Goal: Task Accomplishment & Management: Use online tool/utility

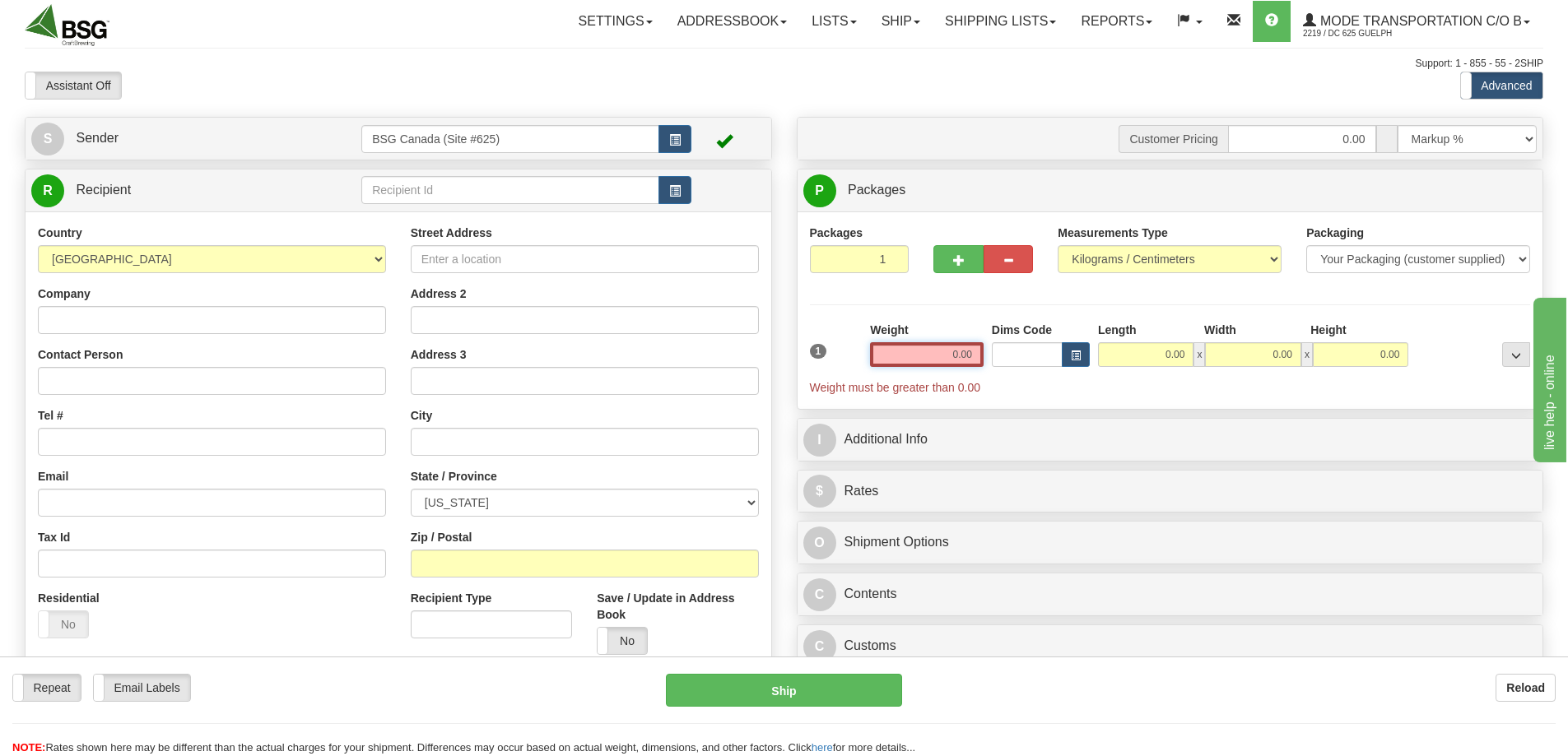
click at [921, 358] on input "0.00" at bounding box center [926, 354] width 114 height 25
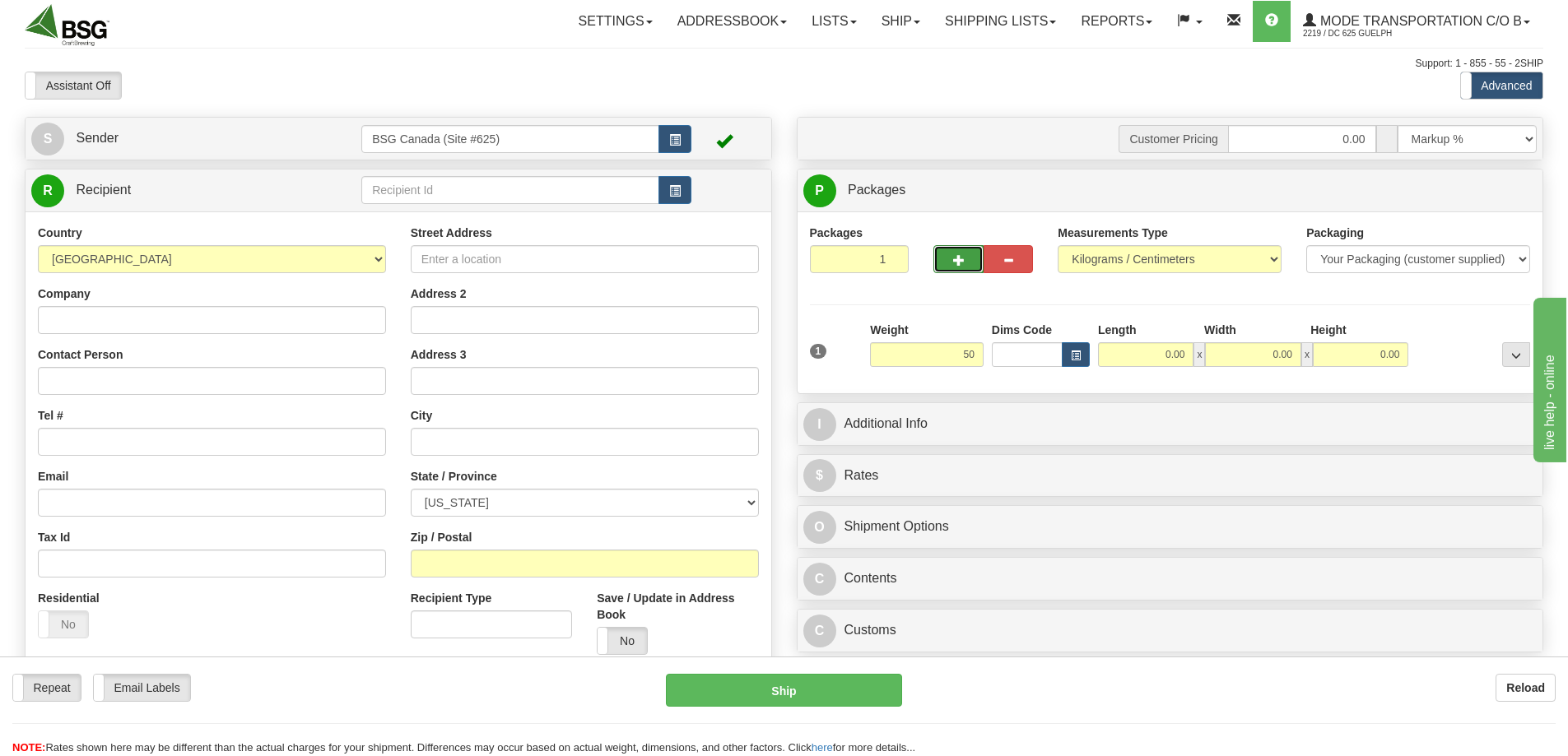
type input "50.00"
click at [949, 252] on button "button" at bounding box center [958, 259] width 49 height 28
type input "2"
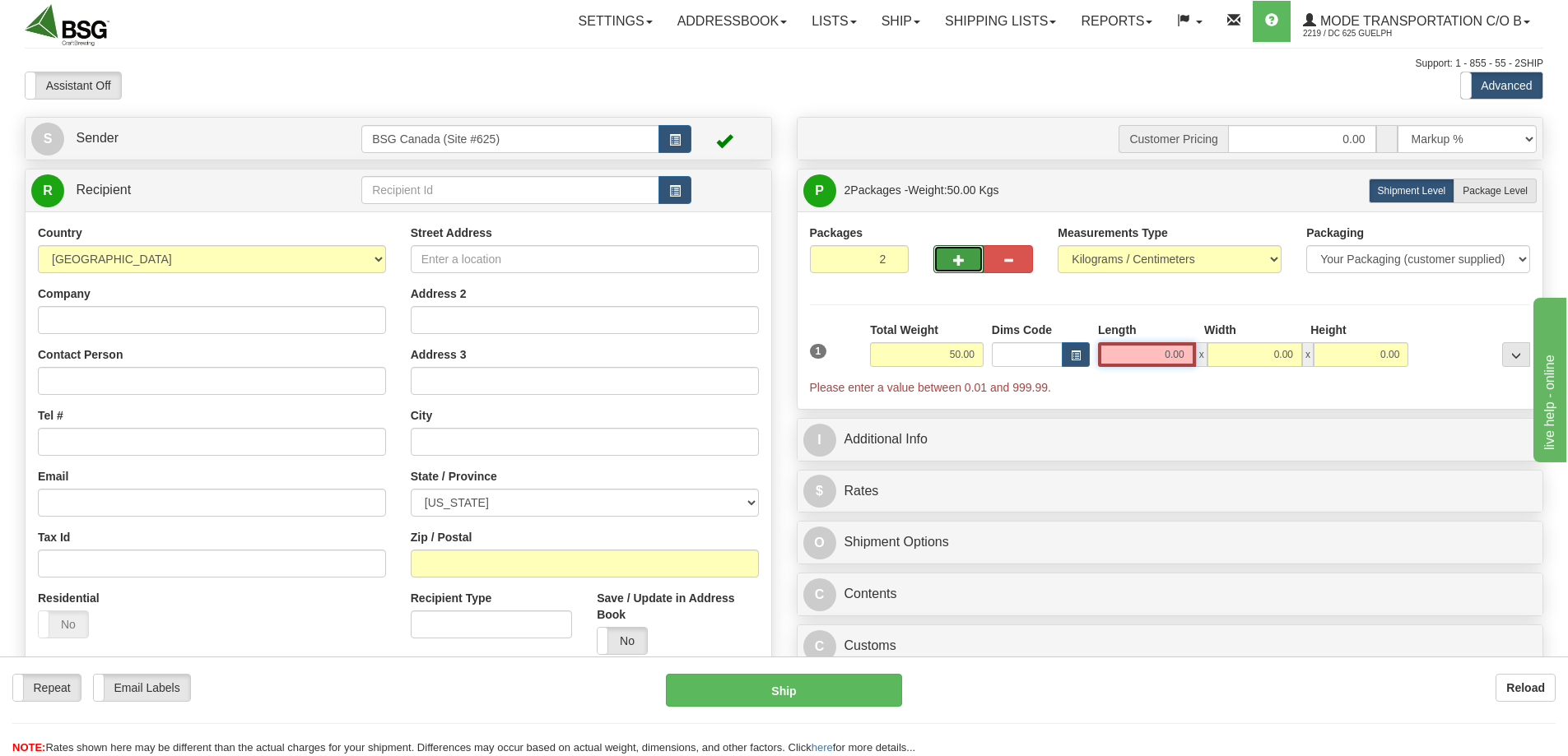
click at [1154, 354] on input "0.00" at bounding box center [1147, 354] width 98 height 25
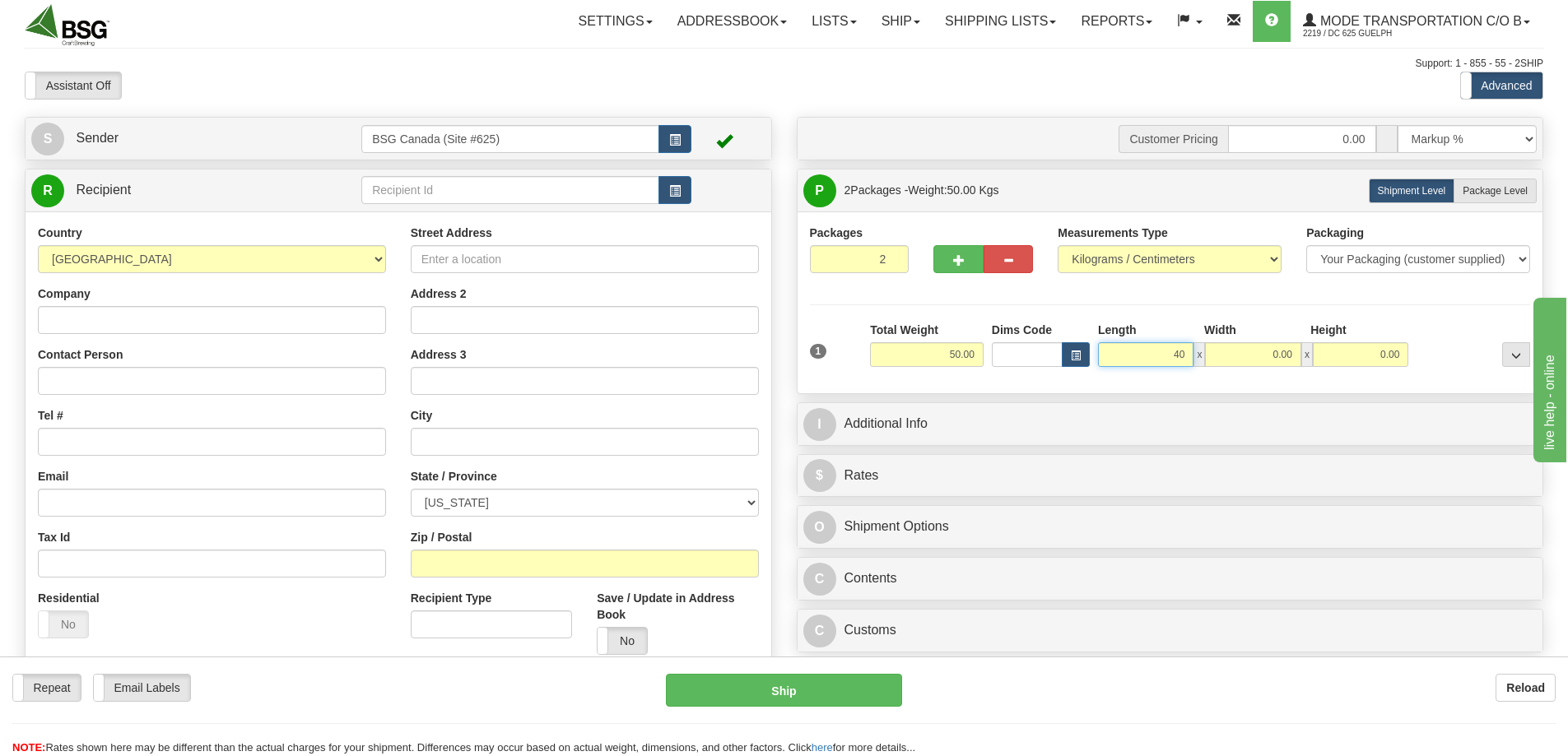
type input "4"
type input "50.00"
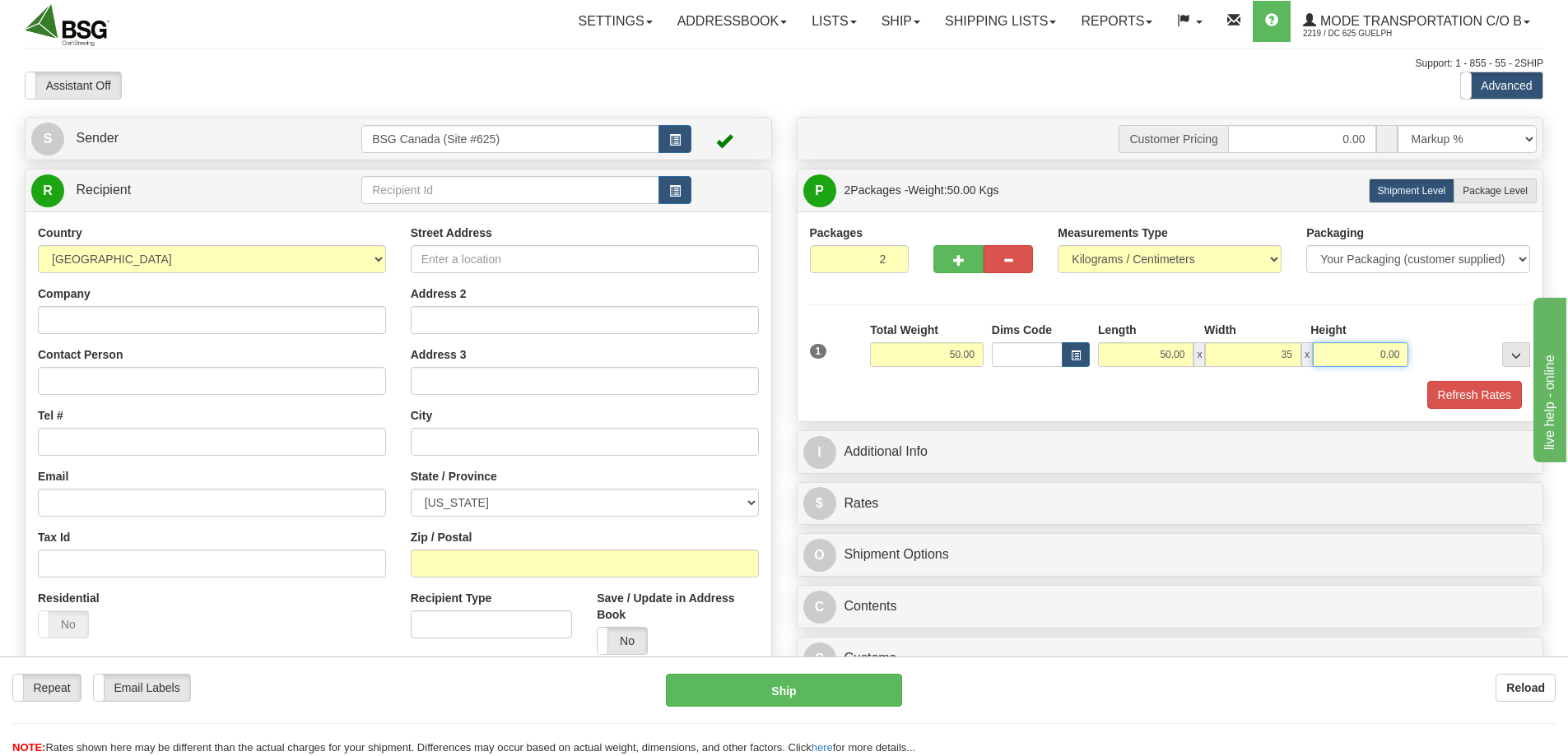
type input "35.00"
type input "30.00"
click at [475, 189] on input "text" at bounding box center [510, 190] width 298 height 28
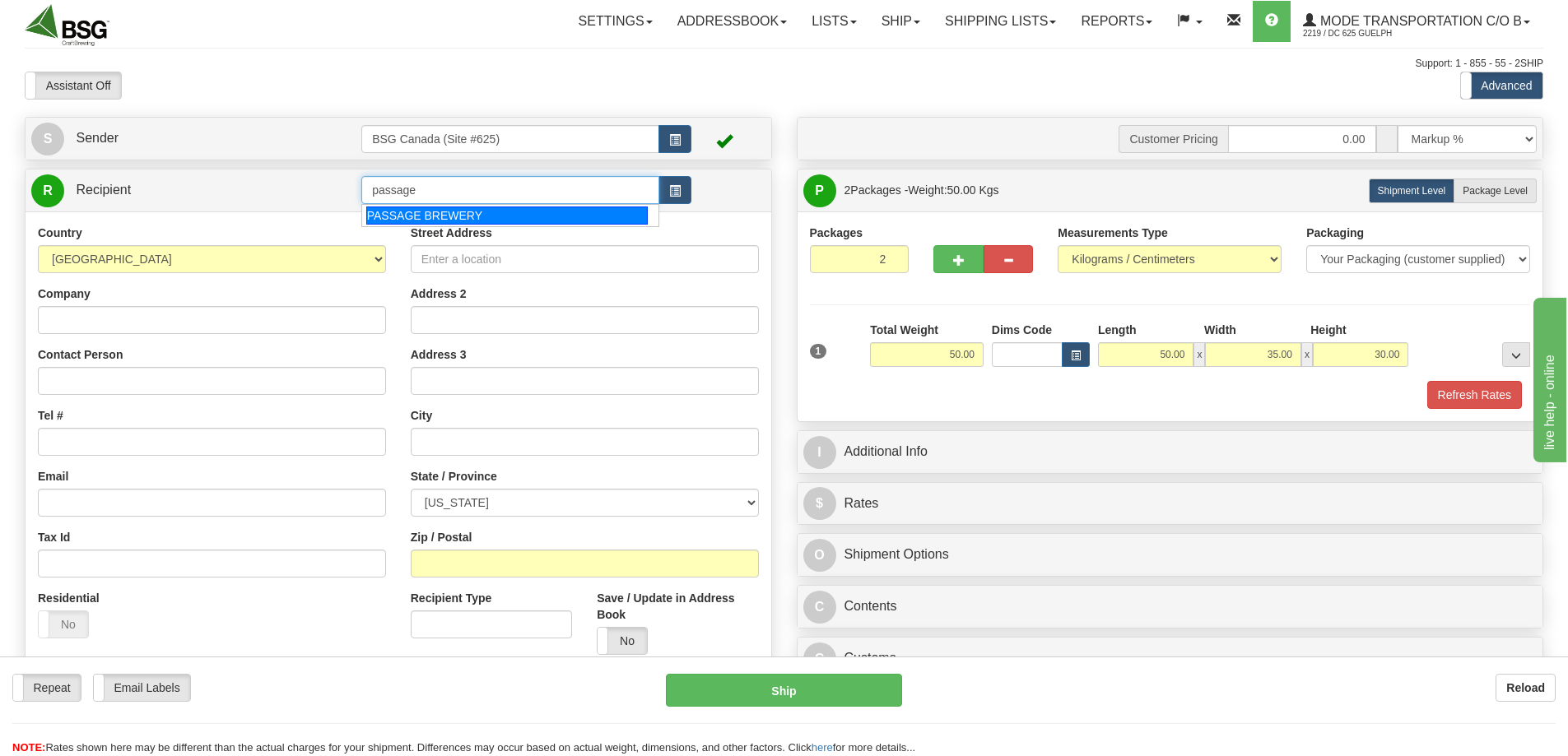
click at [454, 220] on div "PASSAGE BREWERY" at bounding box center [507, 215] width 282 height 18
type input "PASSAGE BREWERY"
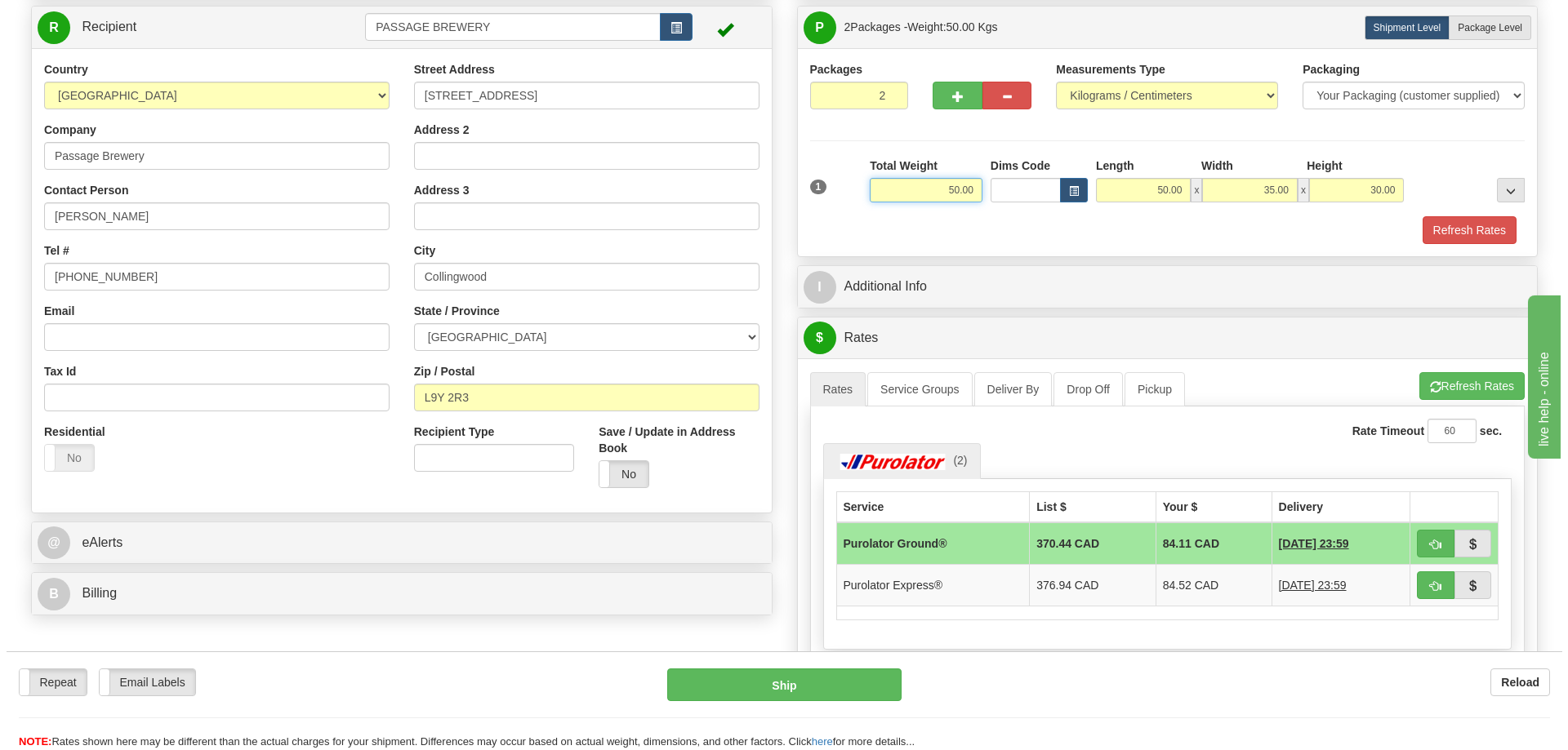
scroll to position [163, 0]
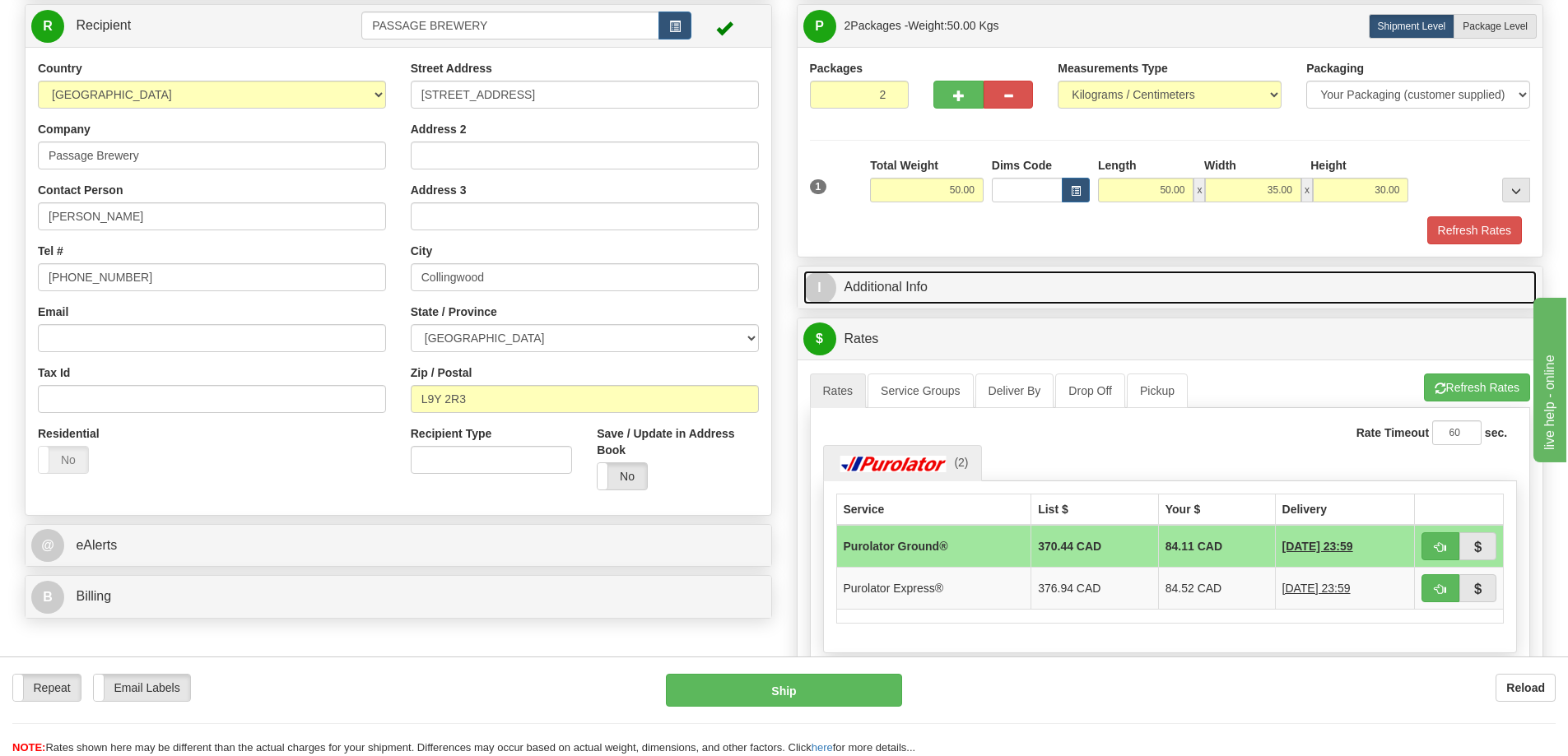
click at [1092, 273] on link "I Additional Info" at bounding box center [1170, 287] width 734 height 34
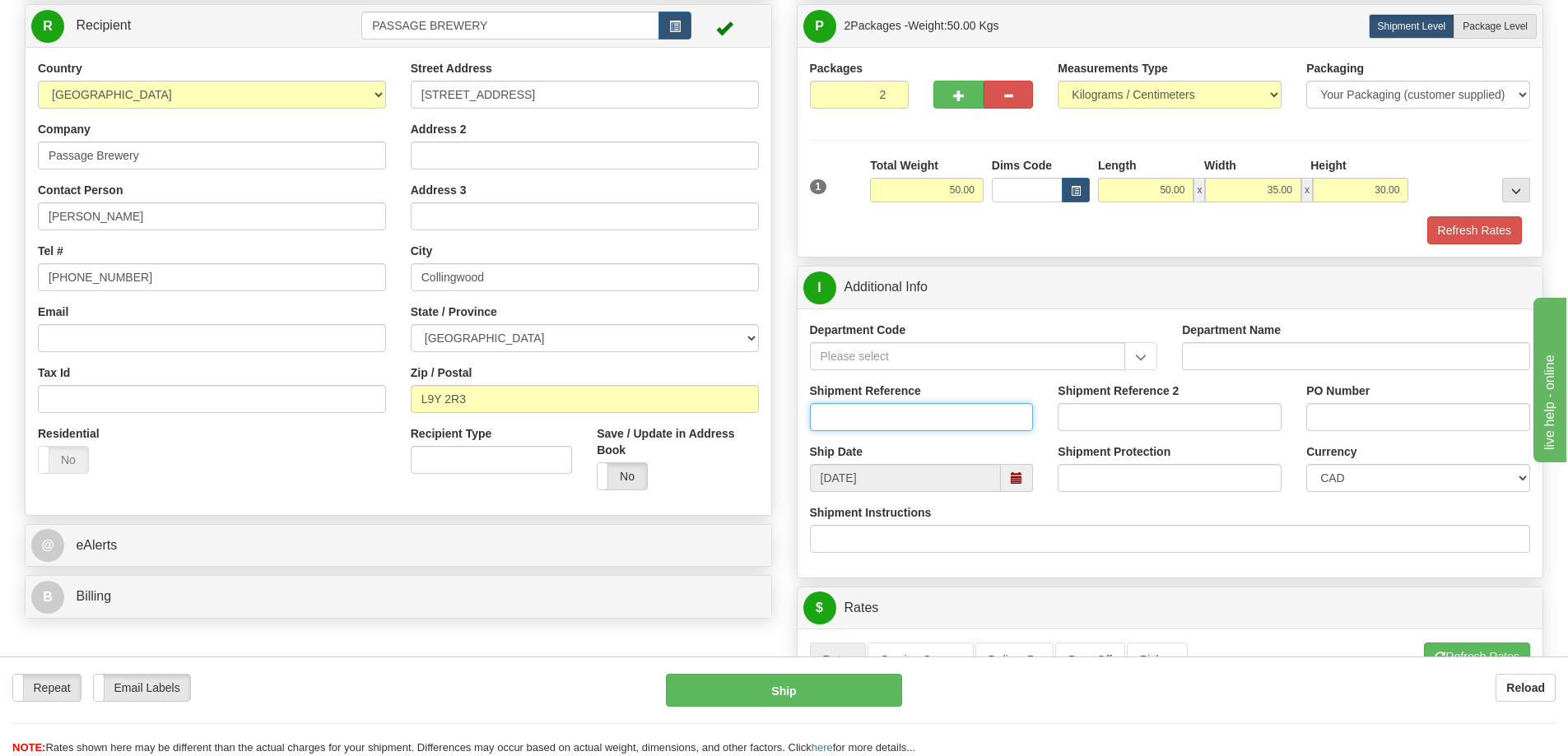
drag, startPoint x: 904, startPoint y: 412, endPoint x: 0, endPoint y: 599, distance: 923.1
click at [904, 412] on input "Shipment Reference" at bounding box center [922, 417] width 224 height 28
type input "SO170-147374"
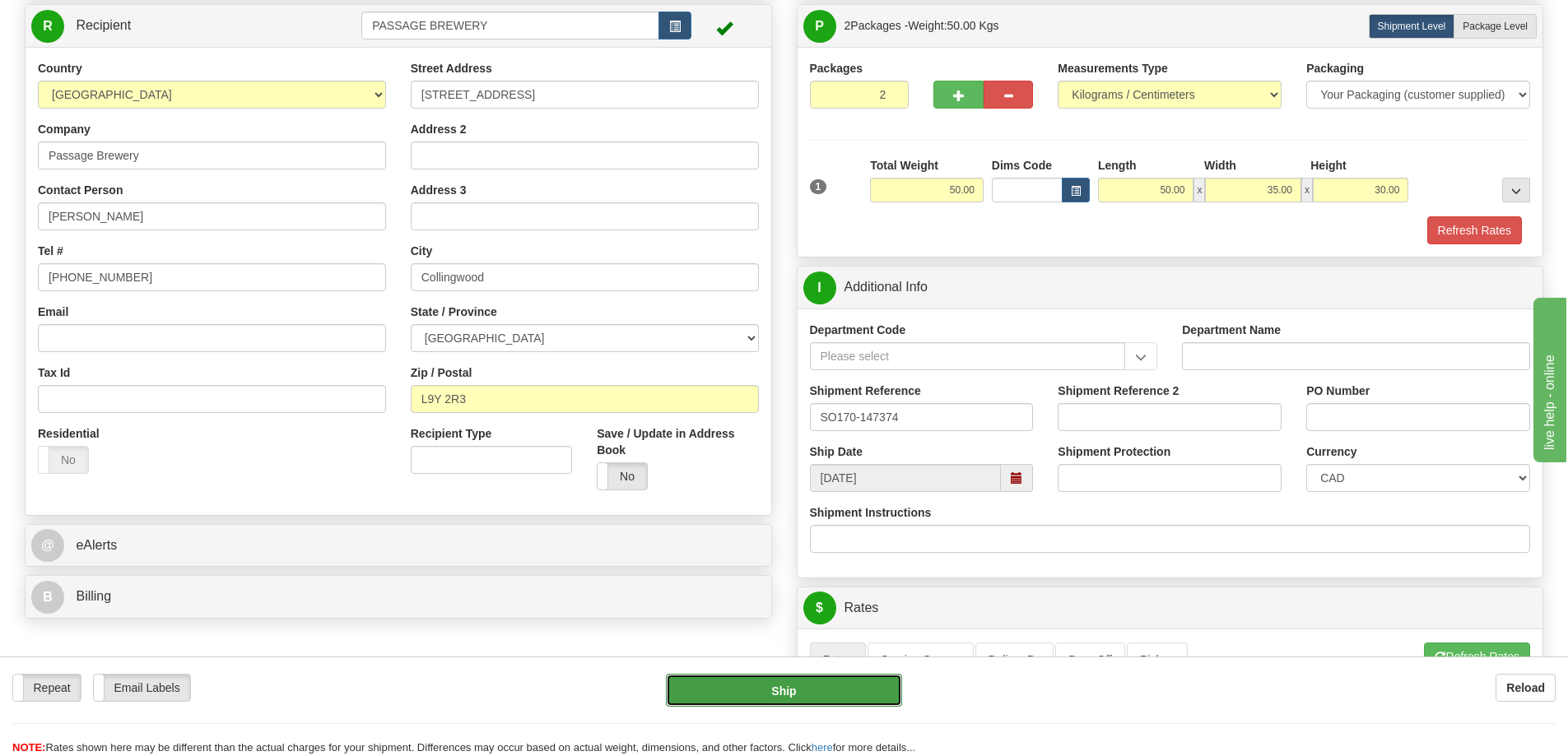
click at [713, 693] on button "Ship" at bounding box center [784, 690] width 237 height 33
type input "260"
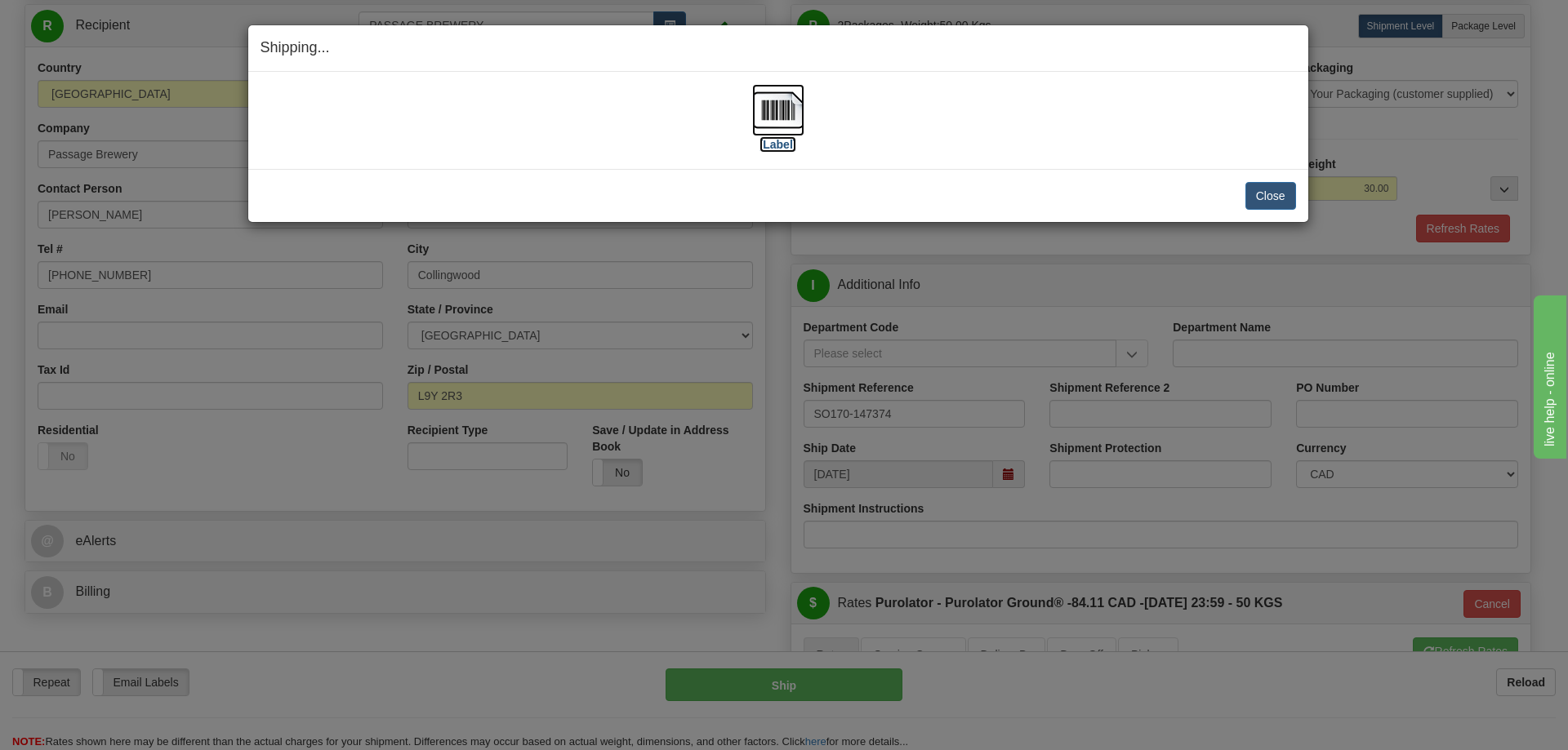
click at [781, 109] on img at bounding box center [778, 110] width 52 height 52
click at [1253, 193] on button "Close" at bounding box center [1270, 196] width 50 height 28
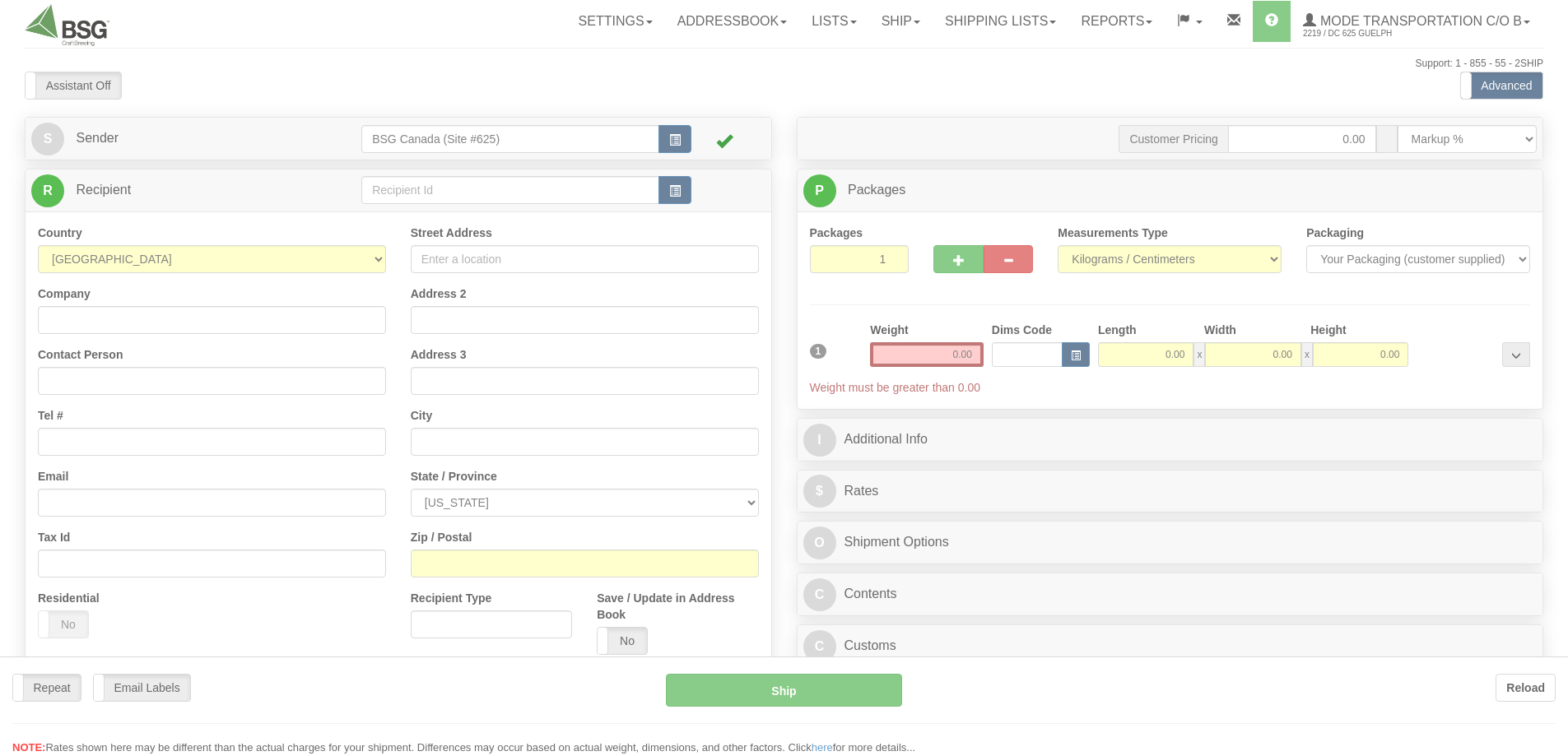
click at [424, 186] on div at bounding box center [784, 378] width 1568 height 756
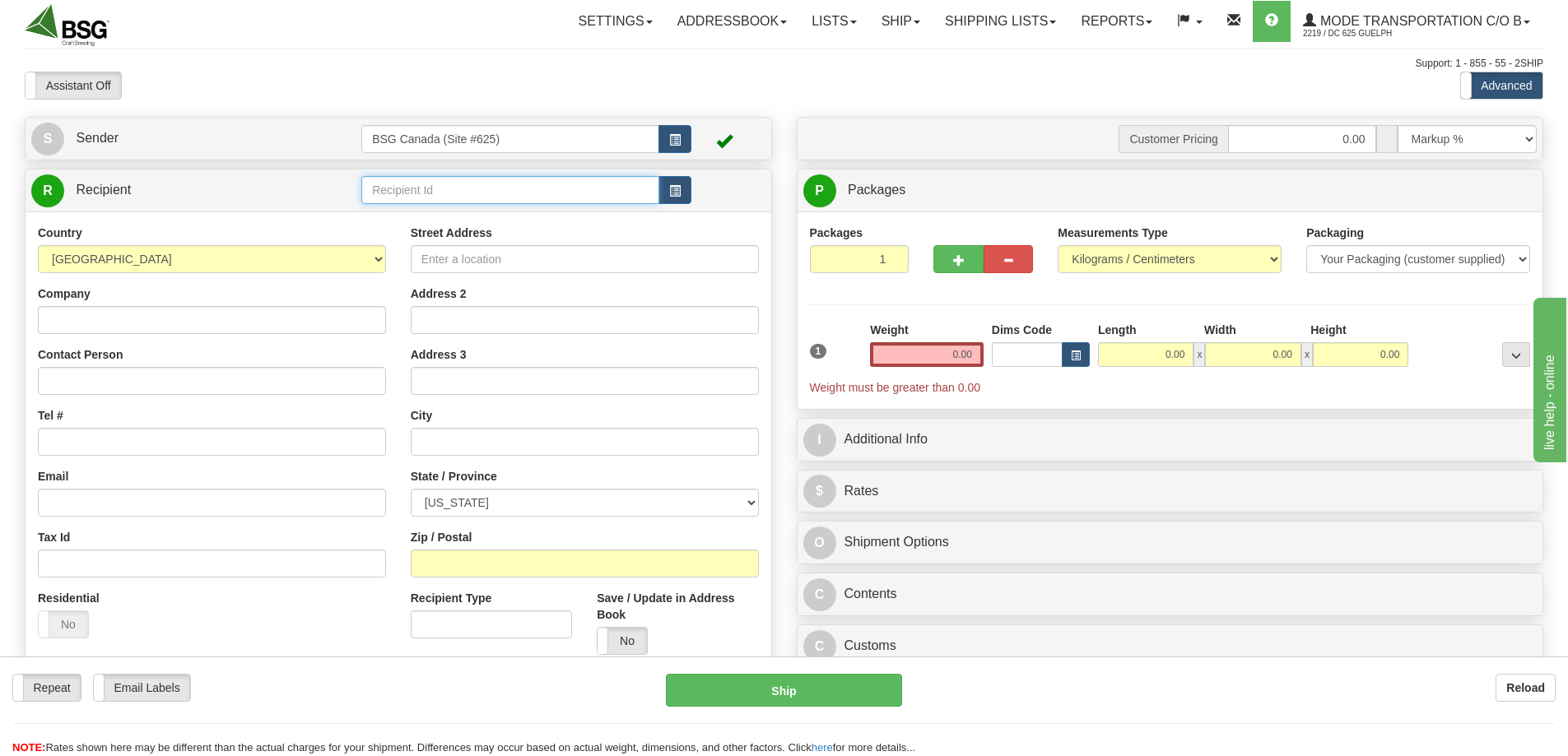
click at [491, 189] on input "text" at bounding box center [510, 190] width 298 height 28
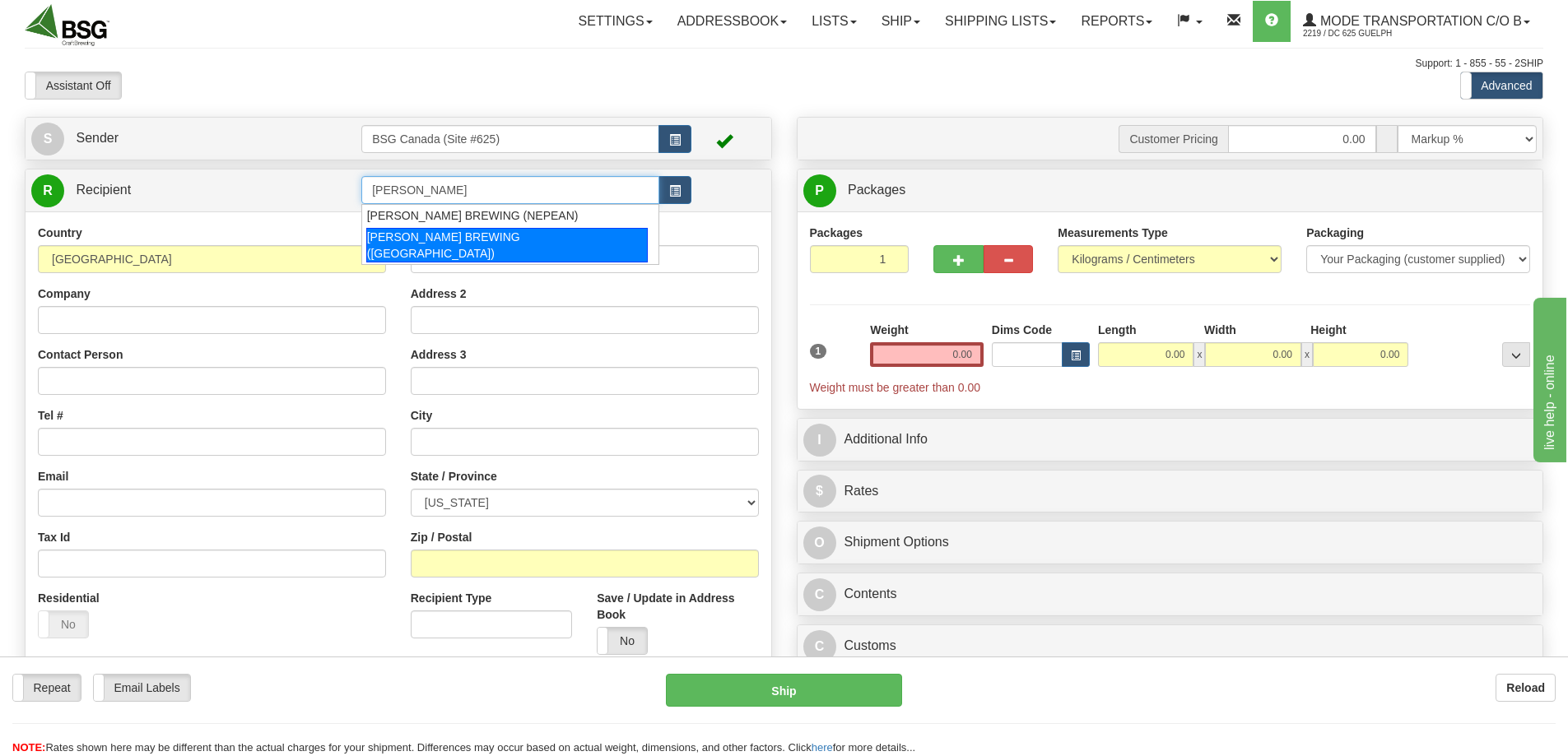
click at [472, 230] on div "BROADHEAD BREWING (ORLEANS)" at bounding box center [507, 245] width 282 height 34
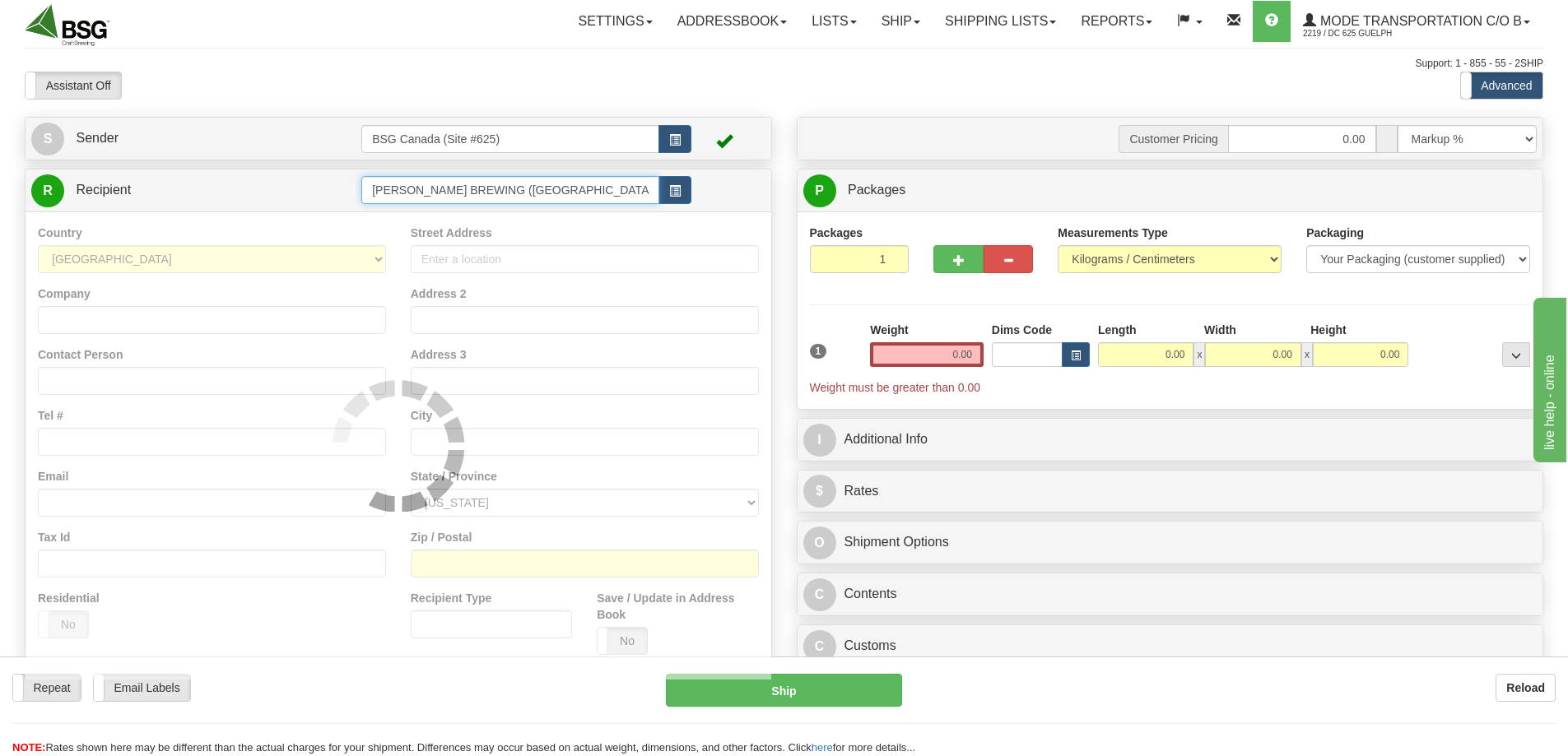
type input "BROADHEAD BREWING (ORLEANS)"
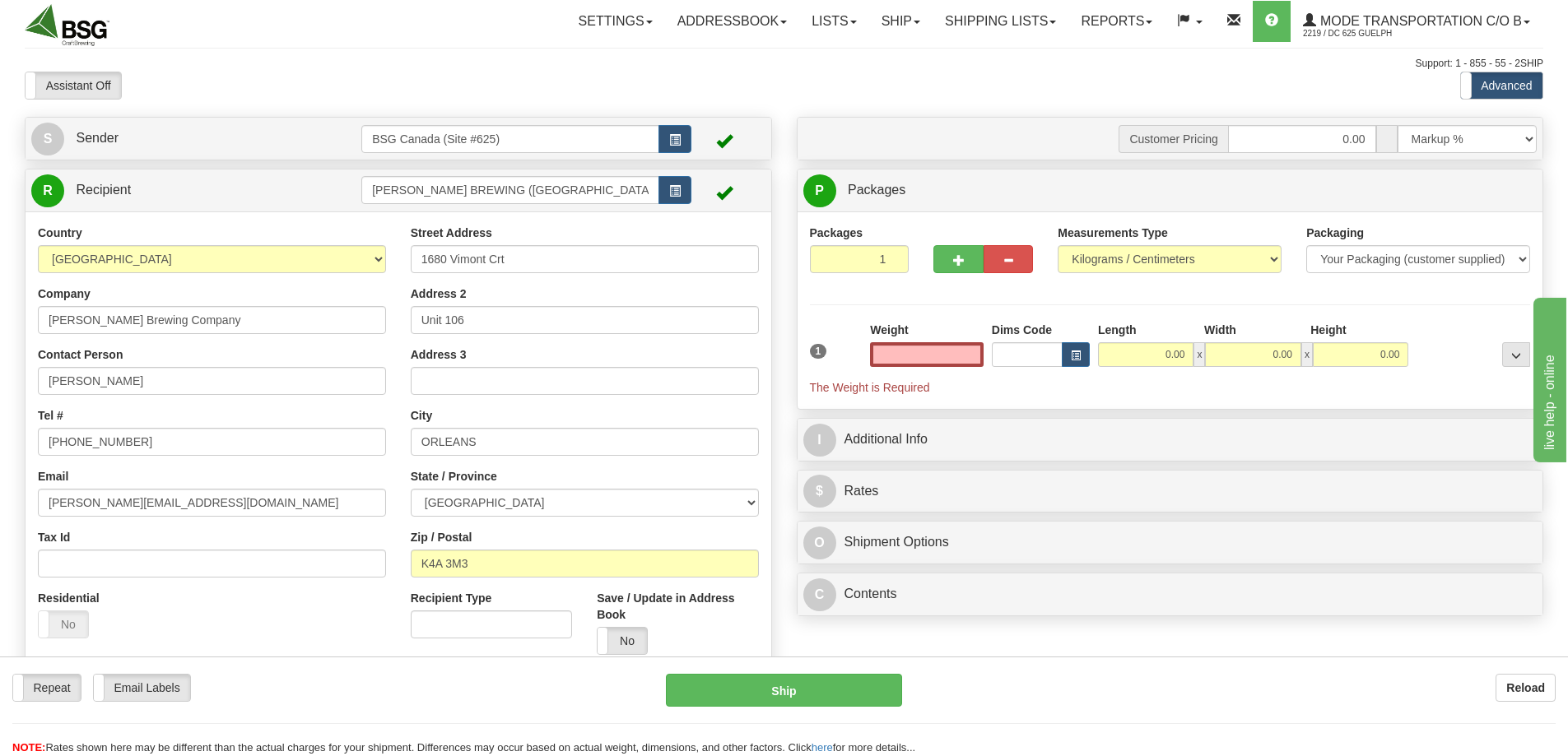
type input "0.00"
click at [948, 359] on input "0.00" at bounding box center [926, 354] width 114 height 25
type input "5.00"
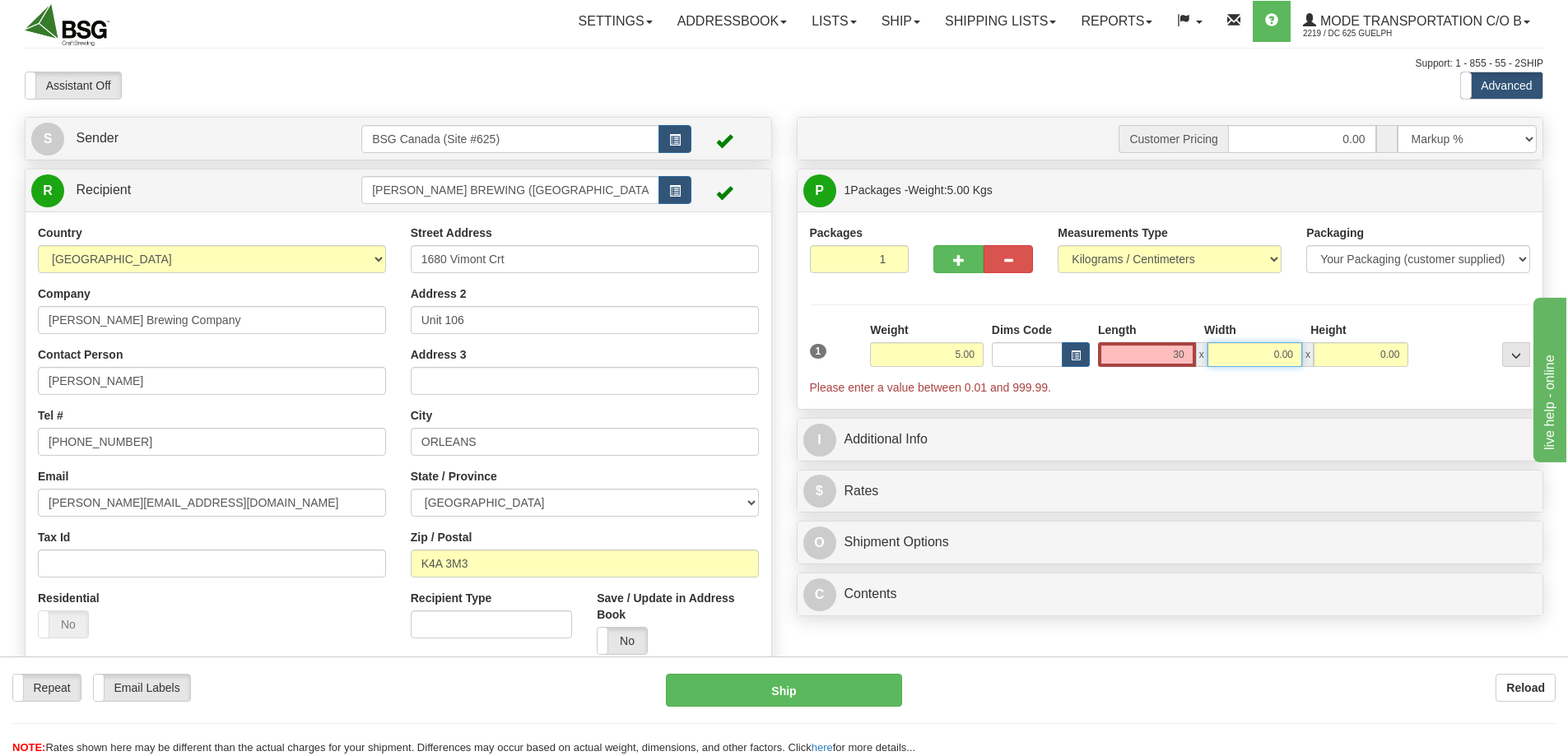
type input "30.00"
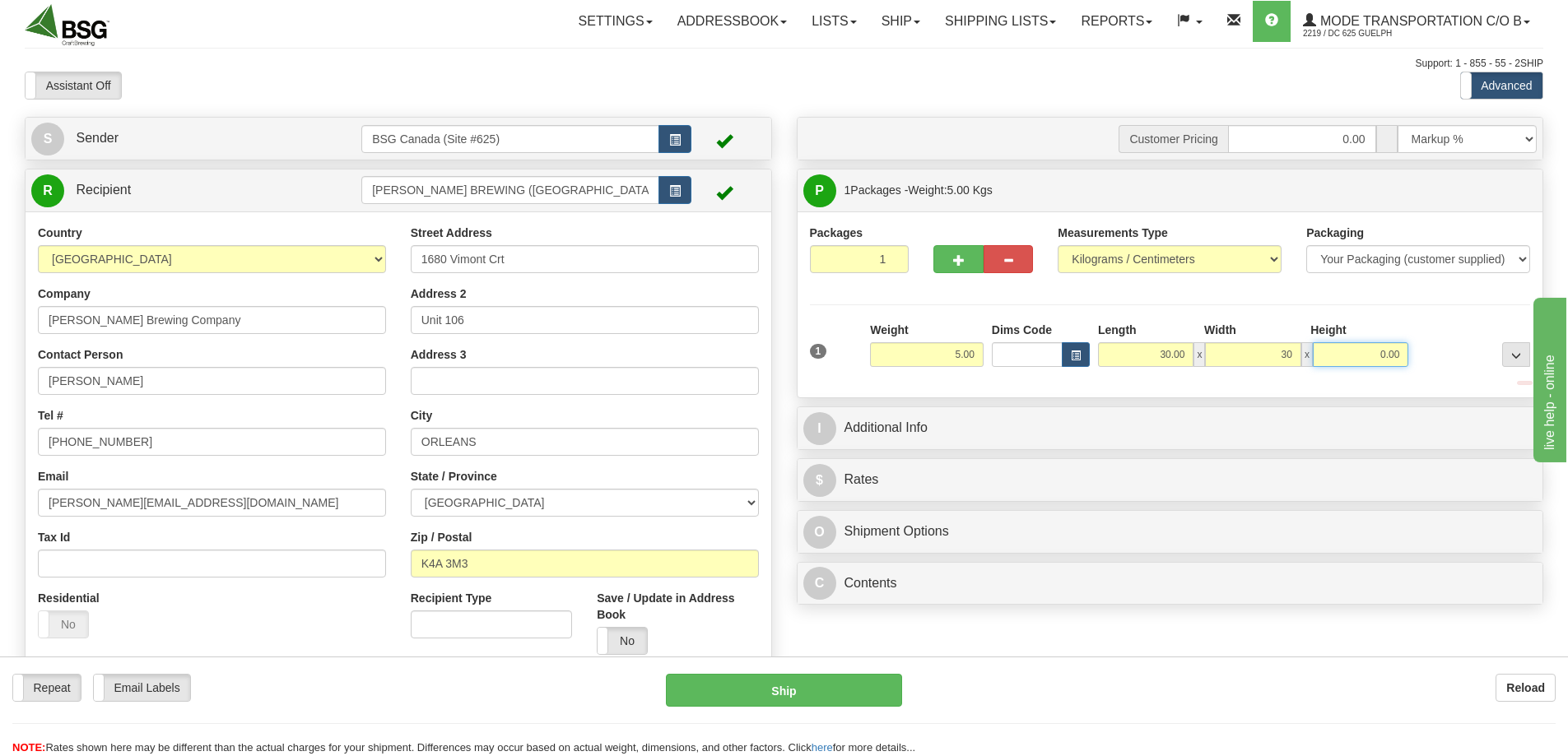
type input "30.00"
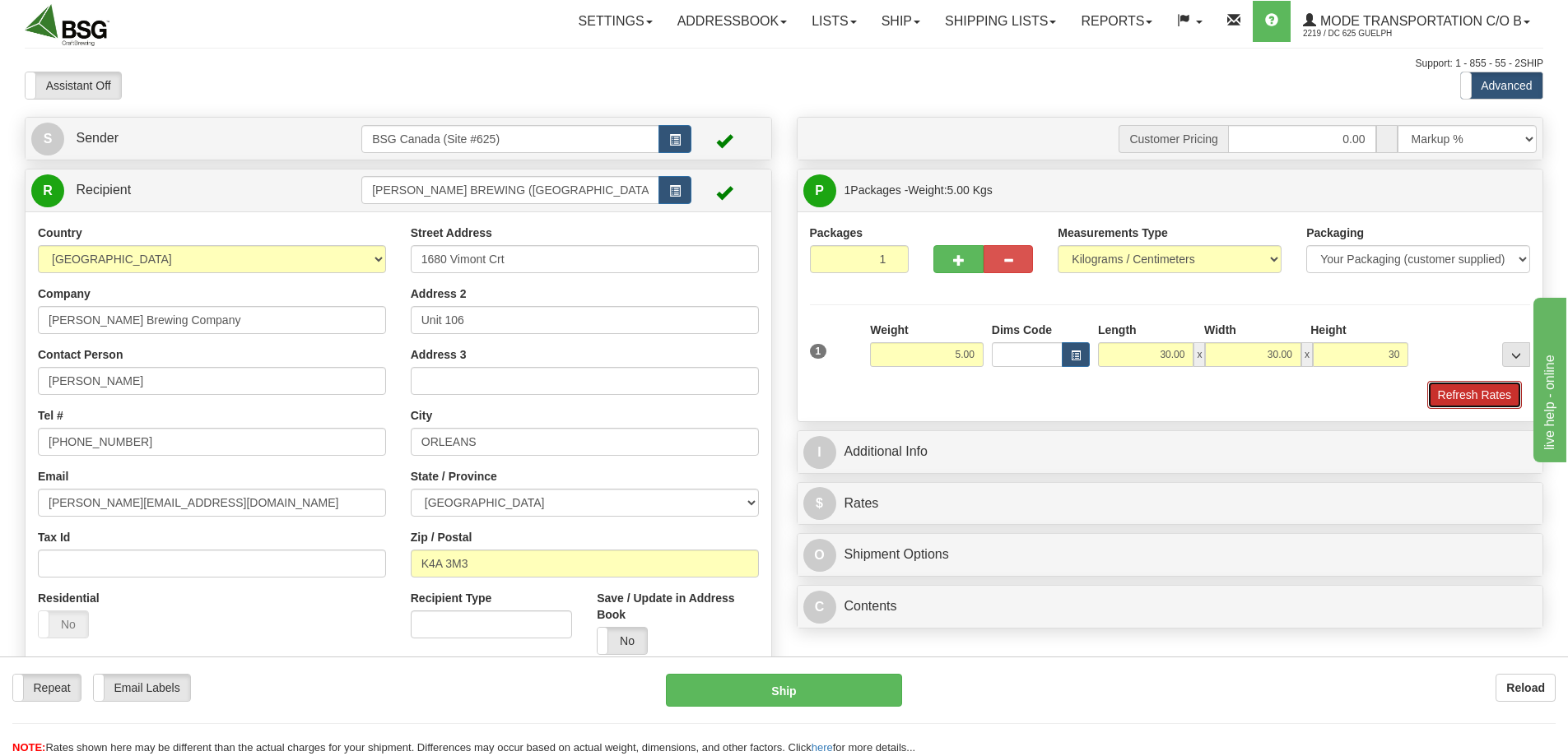
type input "30.00"
click at [1476, 389] on button "Refresh Rates" at bounding box center [1475, 395] width 94 height 28
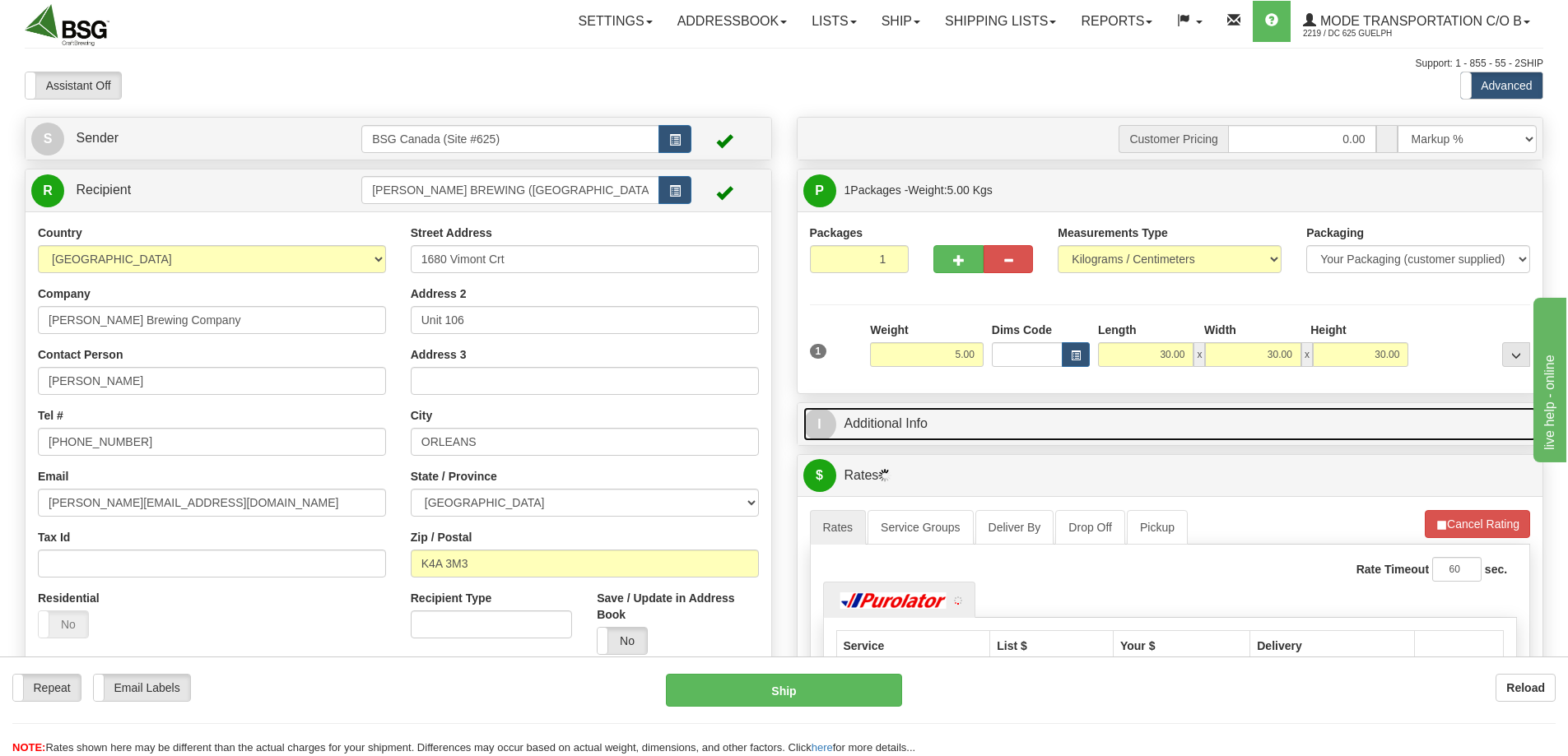
click at [899, 417] on link "I Additional Info" at bounding box center [1170, 424] width 734 height 34
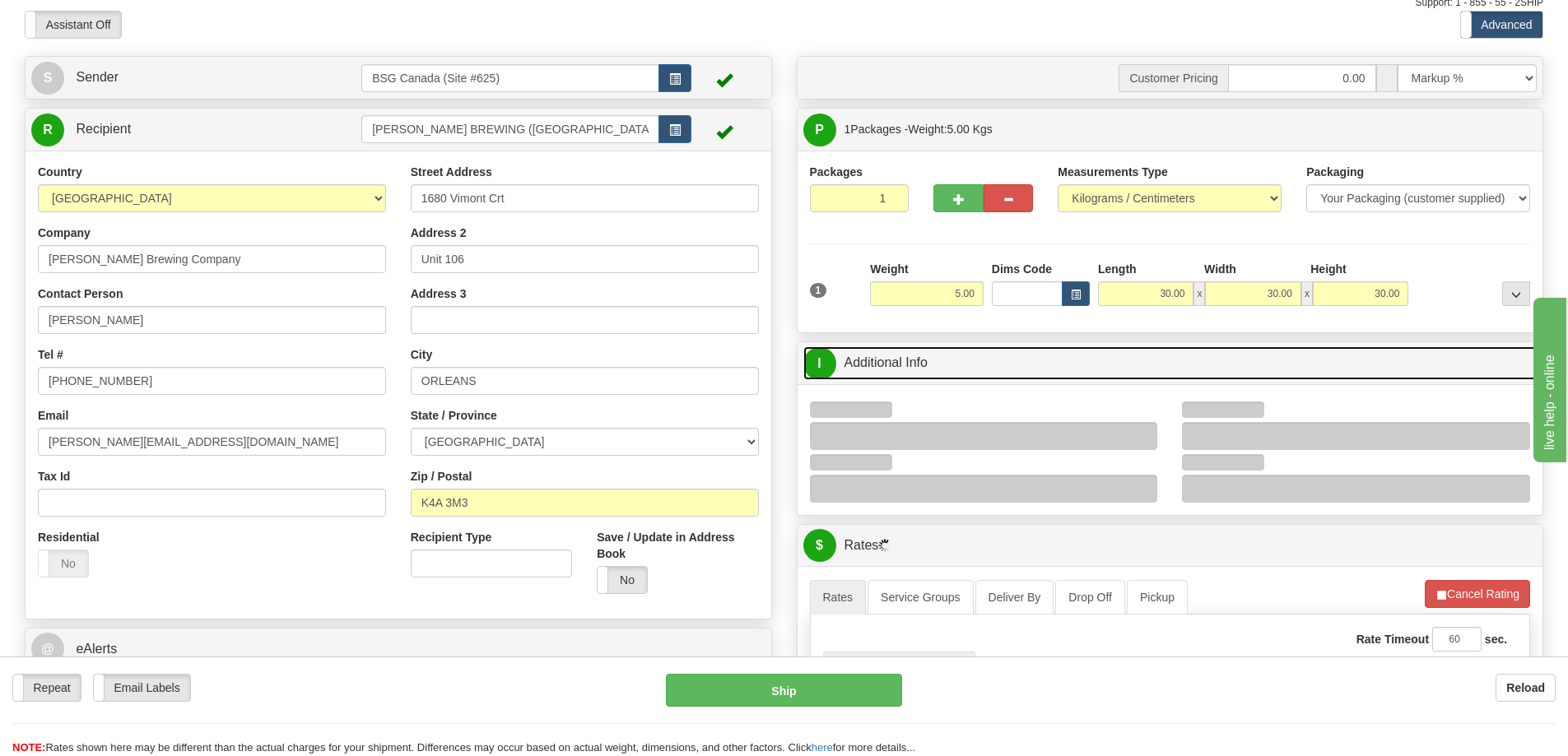
scroll to position [247, 0]
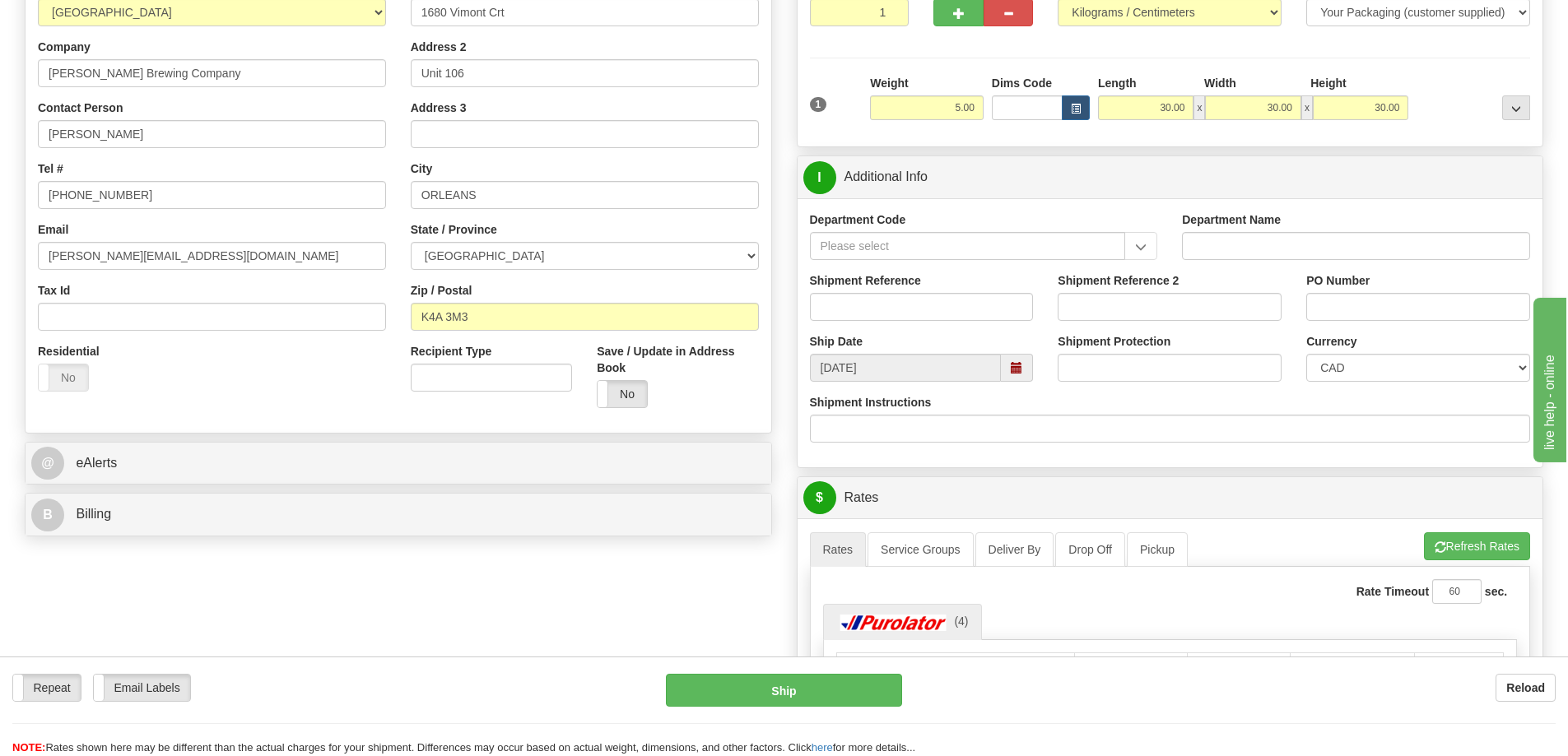
click at [882, 322] on div "Shipment Reference" at bounding box center [922, 303] width 249 height 61
click at [886, 307] on input "Shipment Reference" at bounding box center [922, 307] width 224 height 28
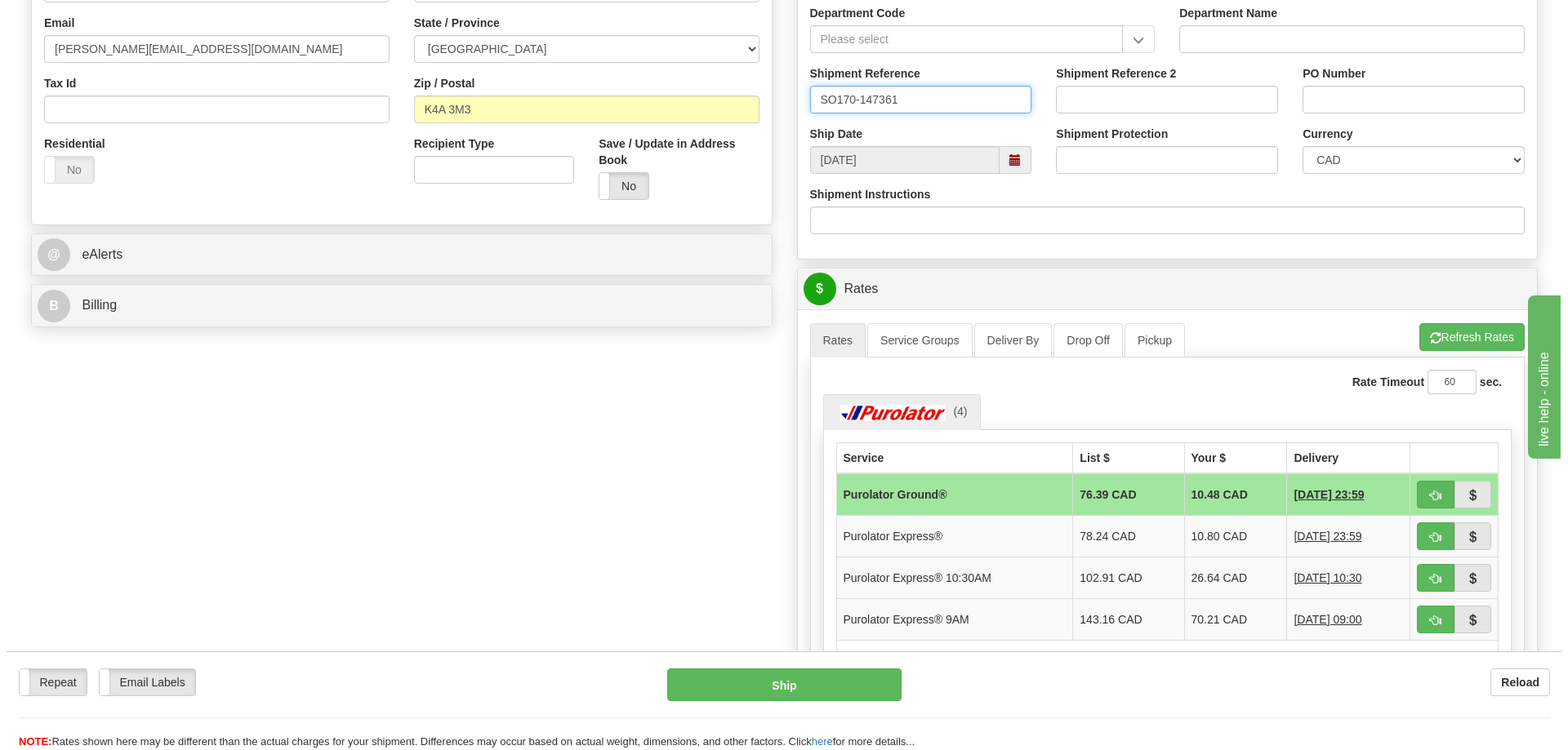
scroll to position [571, 0]
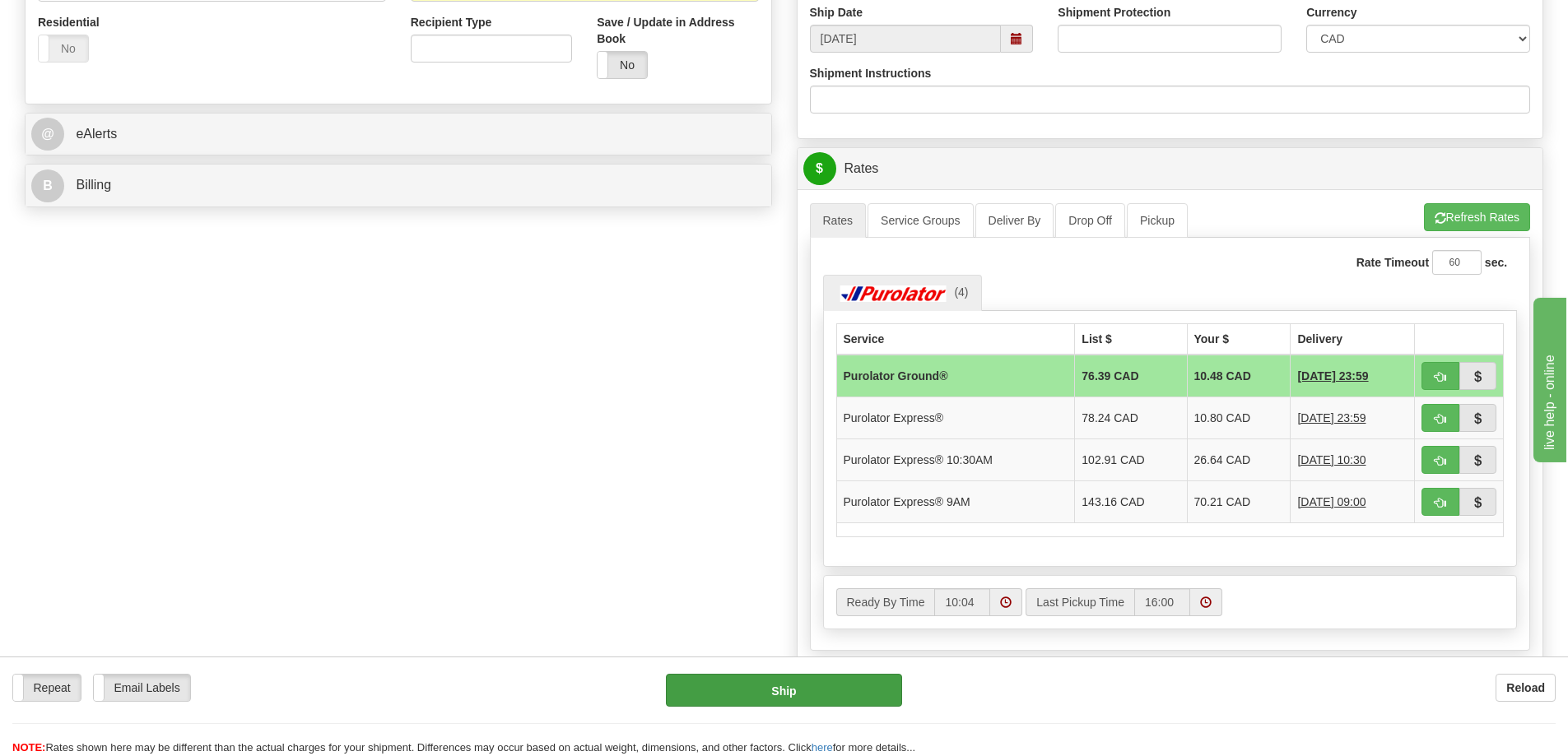
type input "SO170-147361"
click at [798, 694] on button "Ship" at bounding box center [784, 690] width 237 height 33
type input "260"
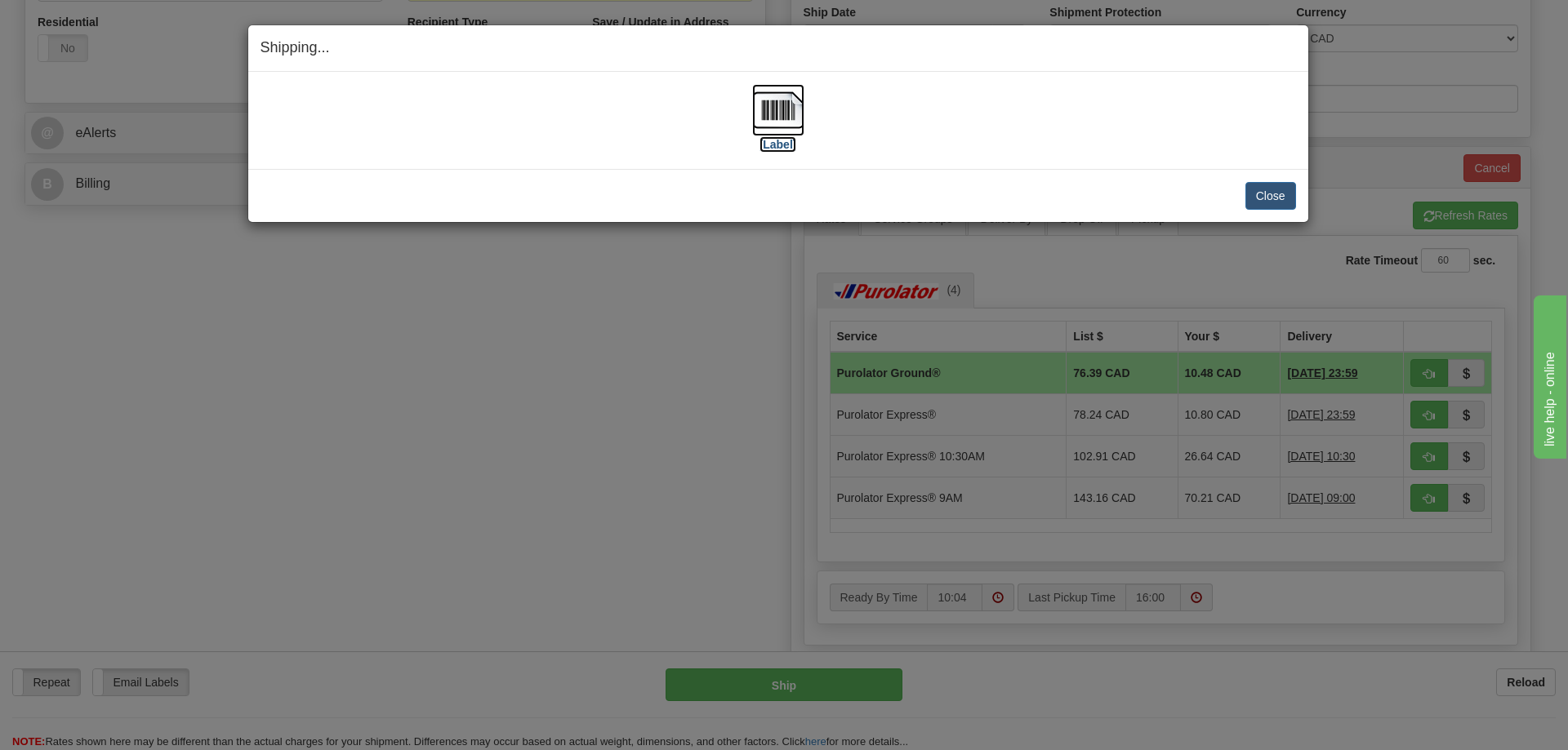
click at [793, 112] on img at bounding box center [778, 110] width 52 height 52
click at [1269, 193] on button "Close" at bounding box center [1270, 196] width 50 height 28
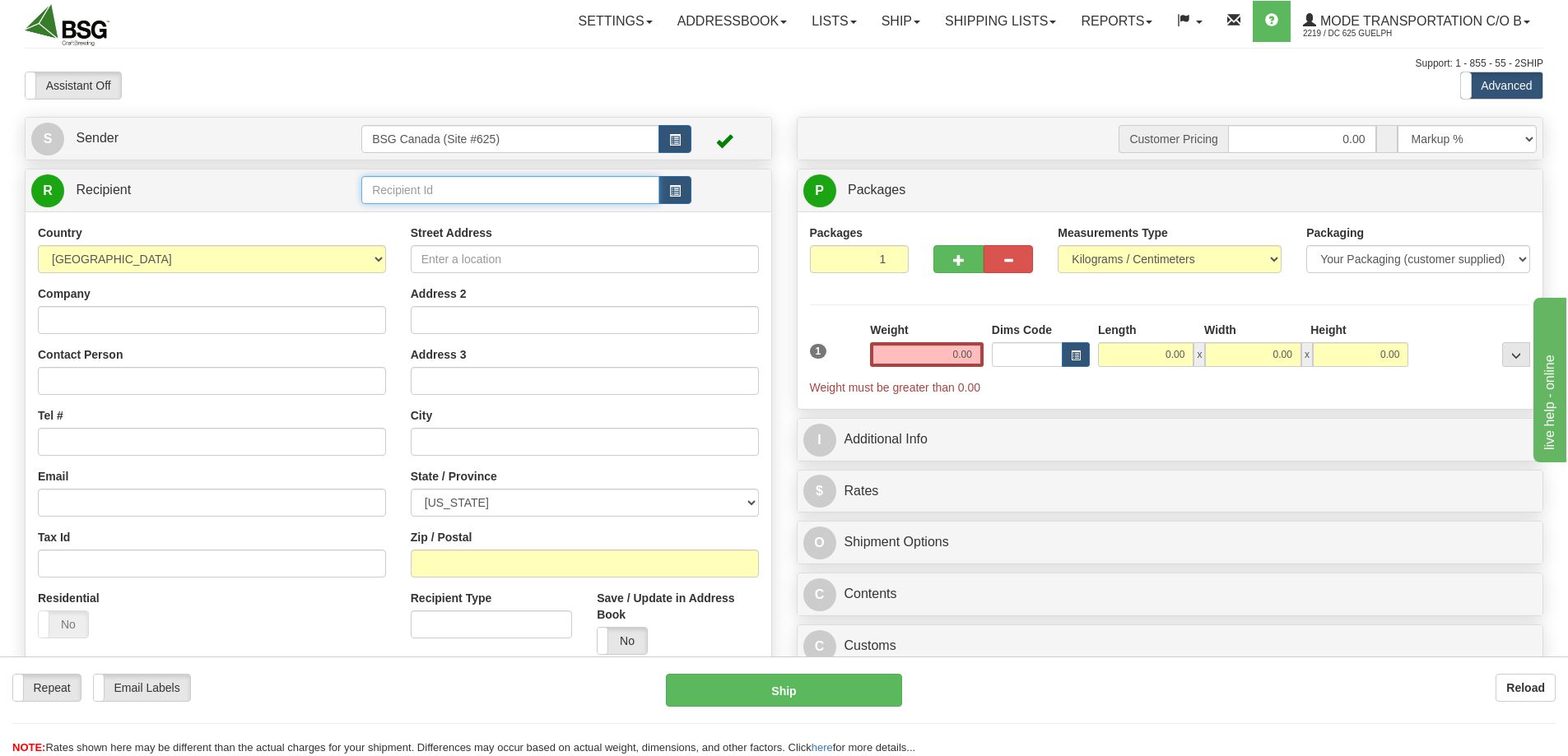
click at [475, 194] on input "text" at bounding box center [510, 190] width 298 height 28
click at [497, 211] on div "CLEAR LAKE ([GEOGRAPHIC_DATA])" at bounding box center [507, 215] width 282 height 18
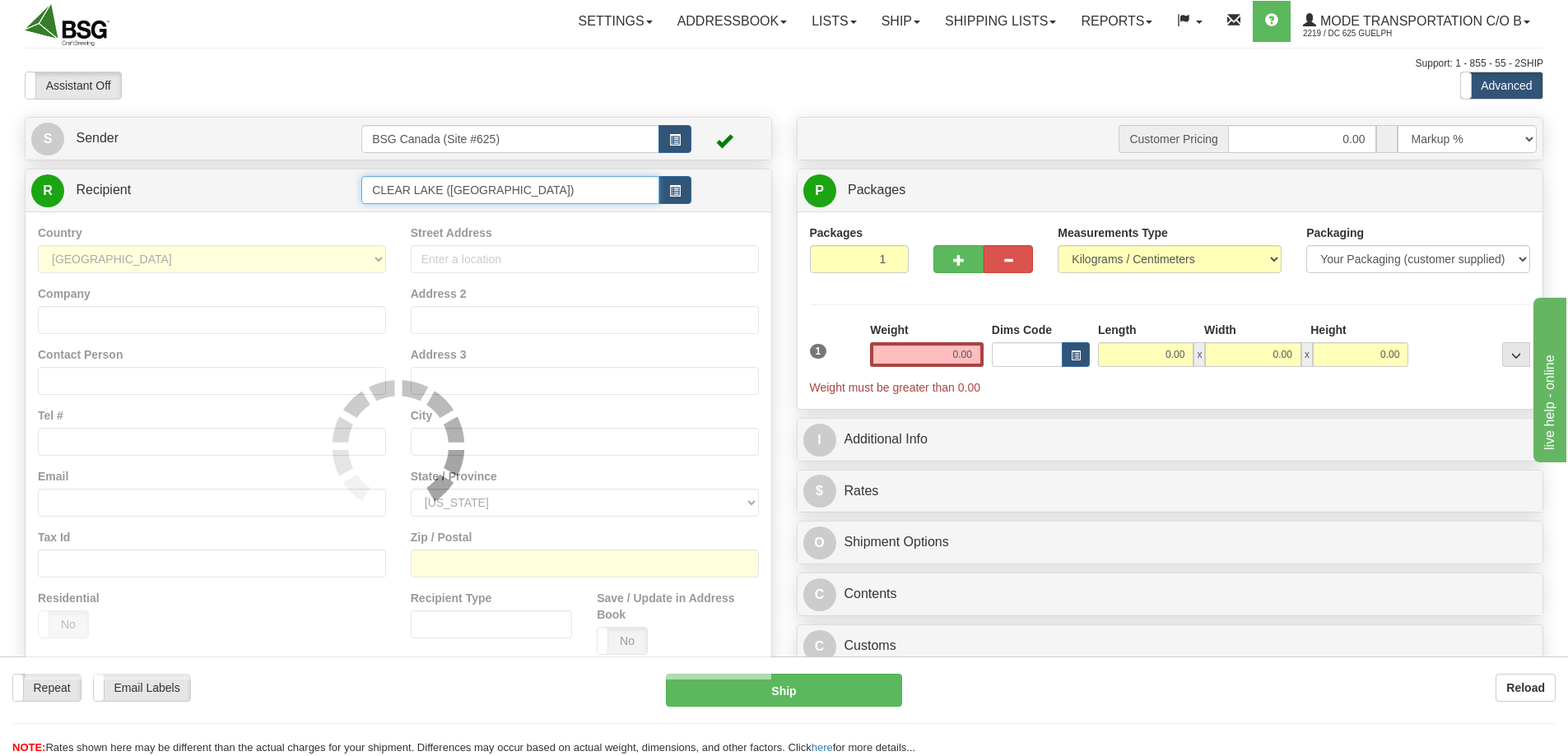
type input "CLEAR LAKE ([GEOGRAPHIC_DATA])"
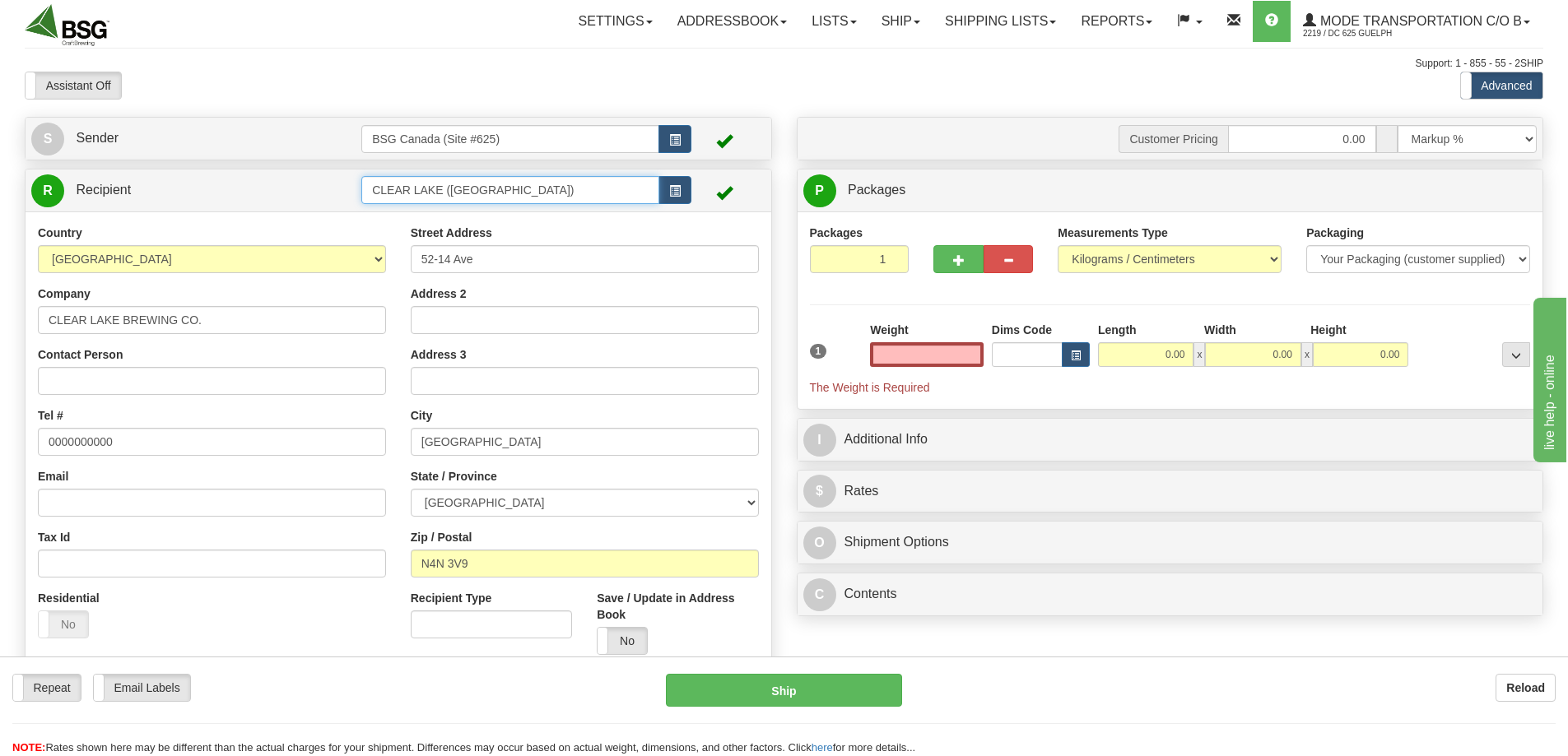
type input "0.00"
drag, startPoint x: 528, startPoint y: 192, endPoint x: 435, endPoint y: 196, distance: 93.1
click at [435, 196] on input "CLEAR LAKE ([GEOGRAPHIC_DATA])" at bounding box center [510, 190] width 298 height 28
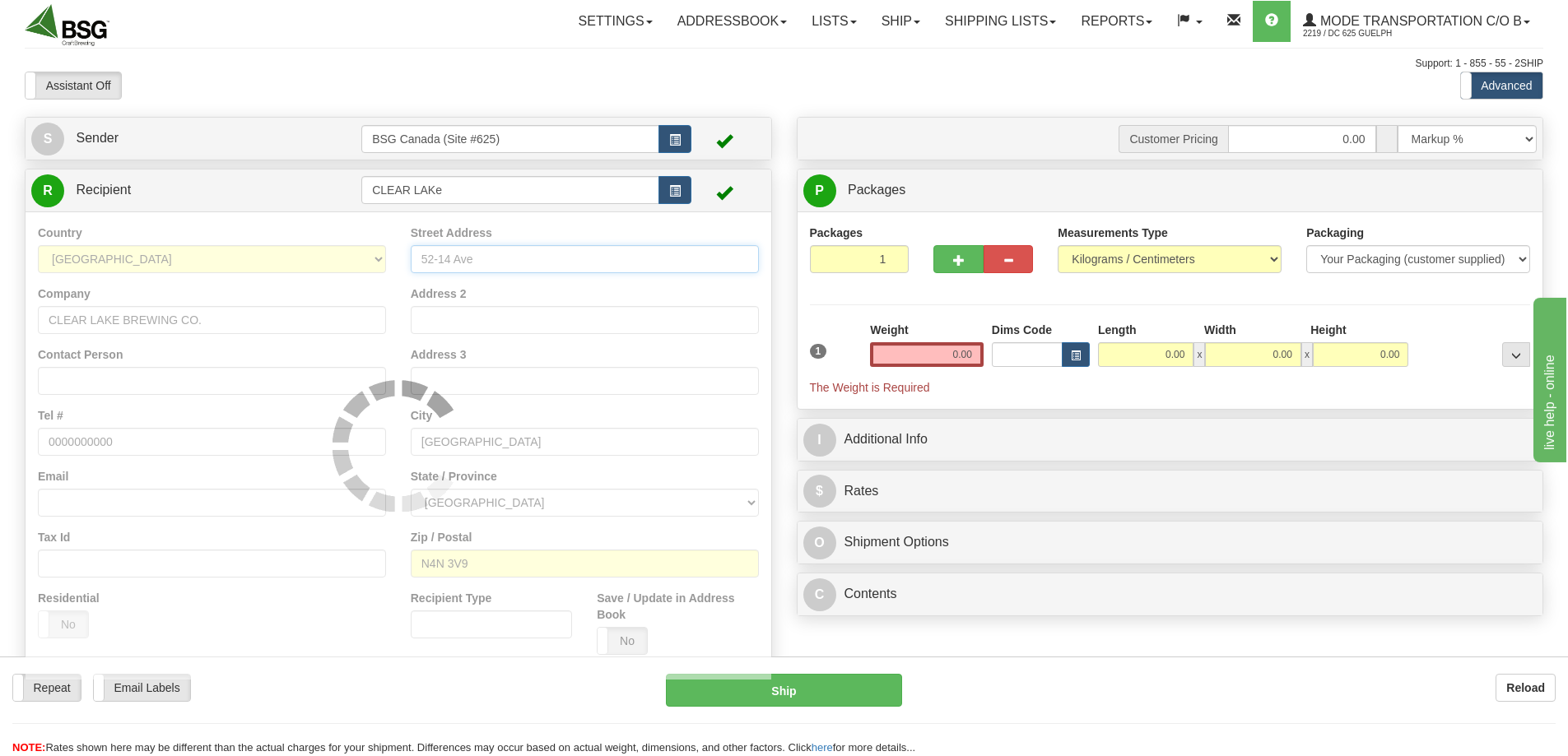
click at [455, 250] on input "52-14 Ave" at bounding box center [584, 259] width 349 height 28
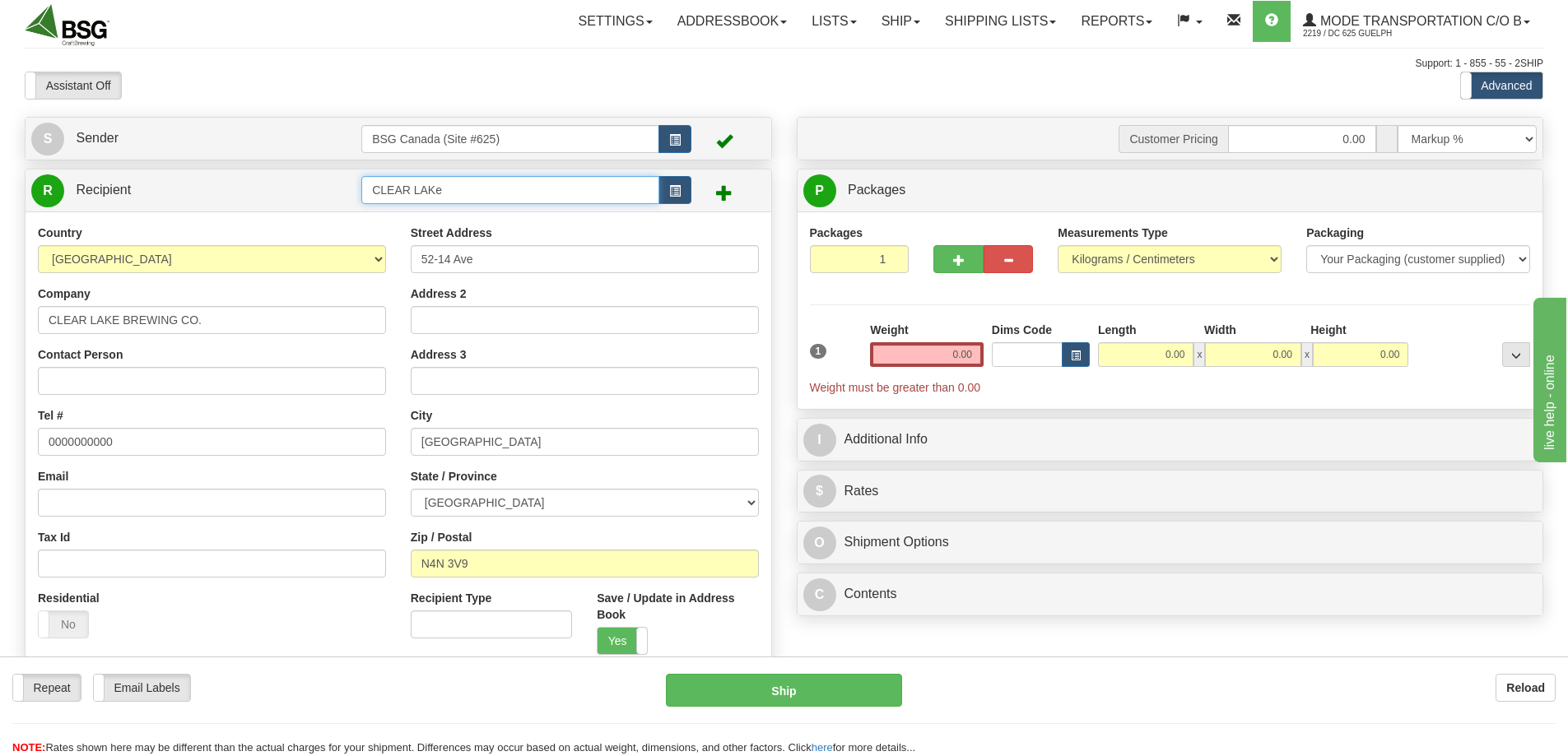
click at [492, 190] on input "CLEAR LAKe" at bounding box center [510, 190] width 298 height 28
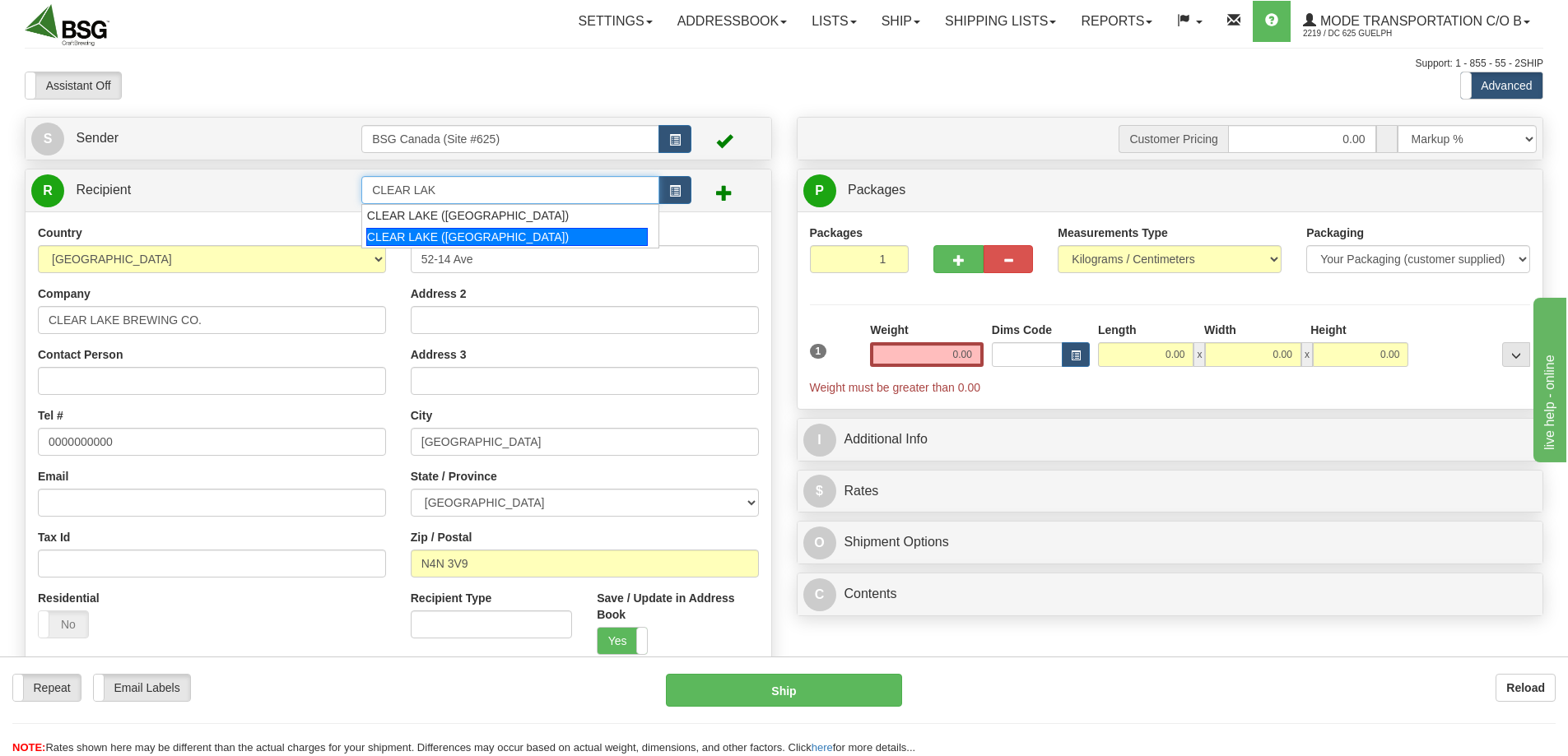
click at [465, 235] on div "CLEAR LAKE ([GEOGRAPHIC_DATA])" at bounding box center [507, 238] width 282 height 18
type input "CLEAR LAKE ([GEOGRAPHIC_DATA])"
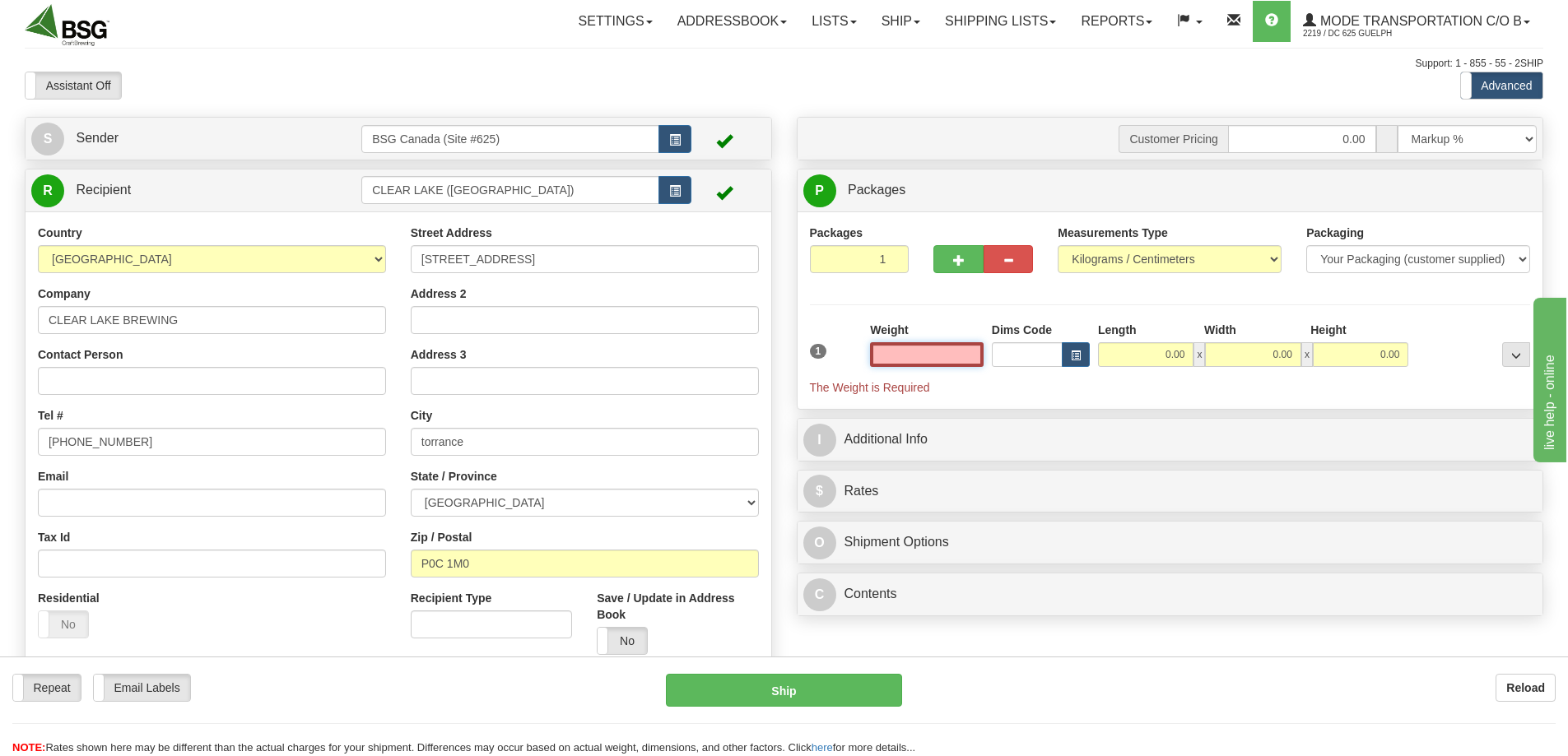
click at [916, 358] on input "text" at bounding box center [926, 354] width 114 height 25
type input "8"
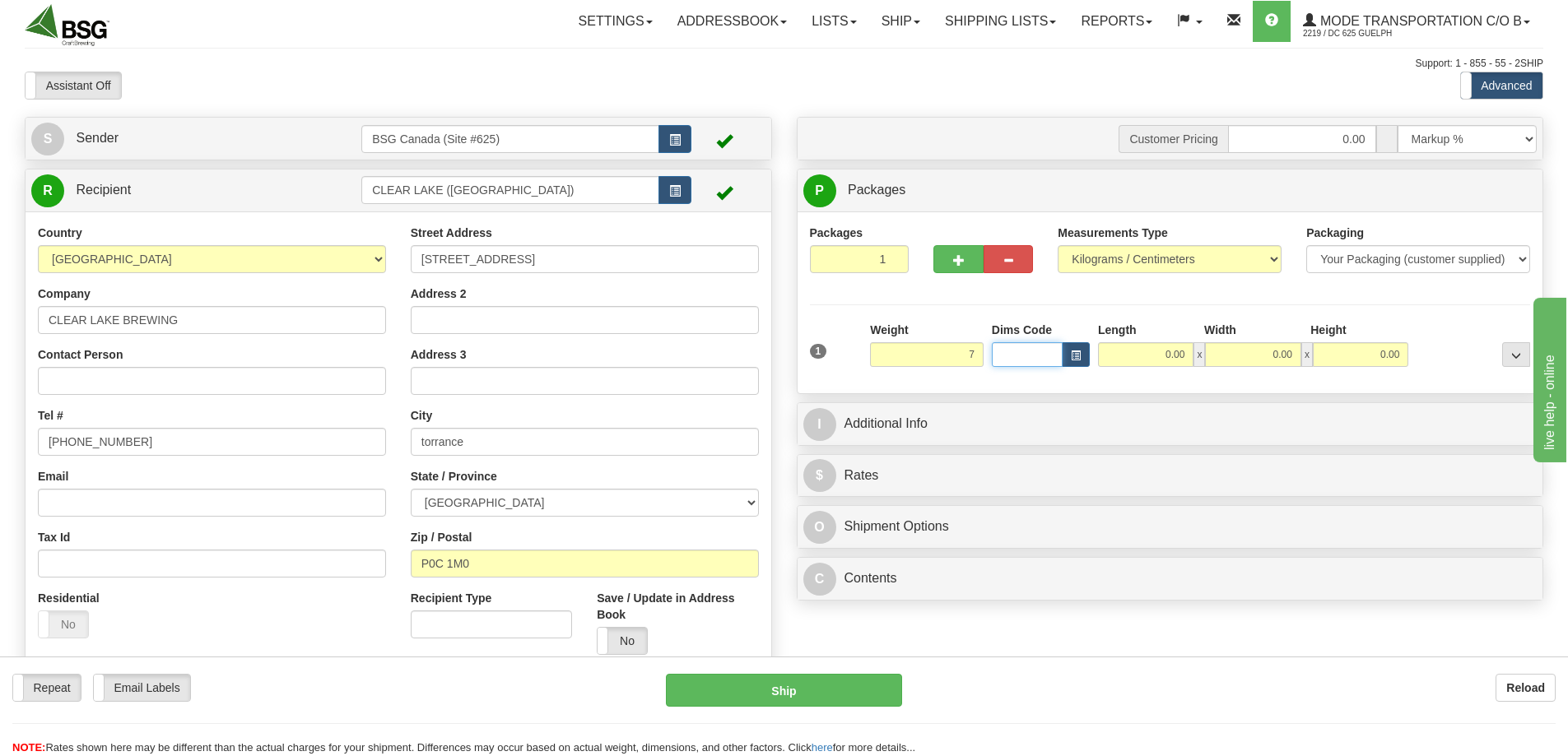
type input "7.00"
type input "35.00"
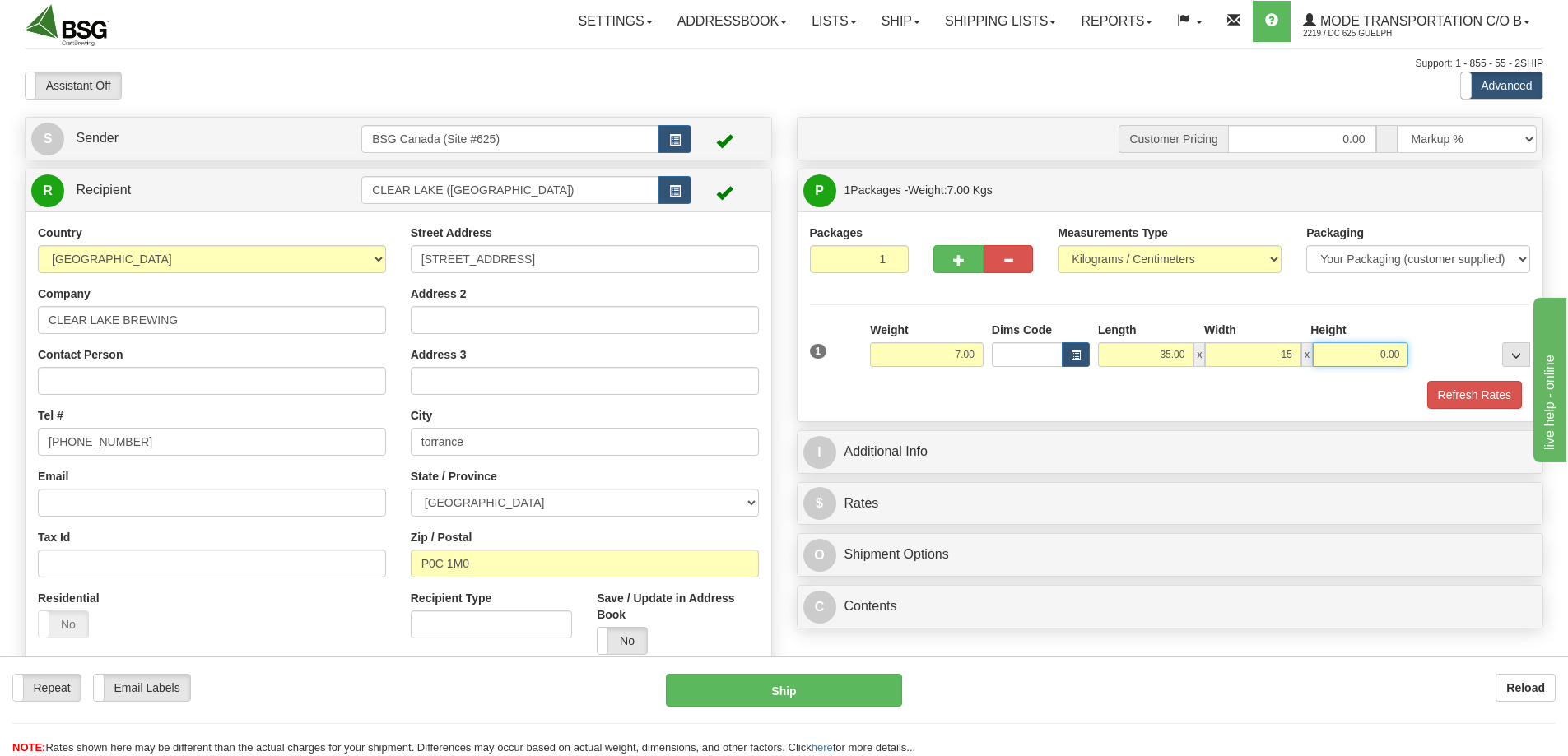
type input "15.00"
type input "15"
type input "15.00"
click at [1467, 390] on button "Refresh Rates" at bounding box center [1475, 395] width 94 height 28
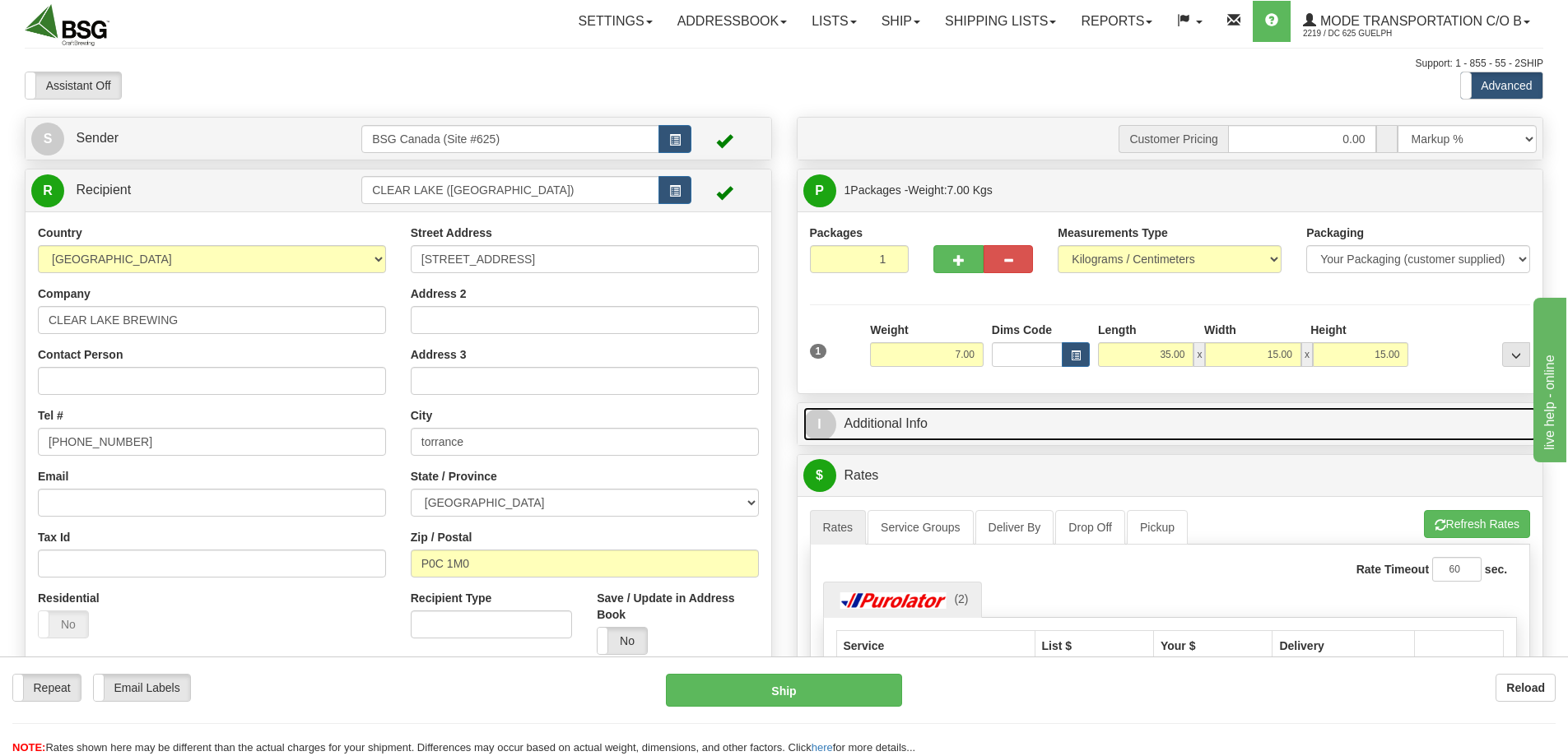
click at [921, 424] on link "I Additional Info" at bounding box center [1170, 424] width 734 height 34
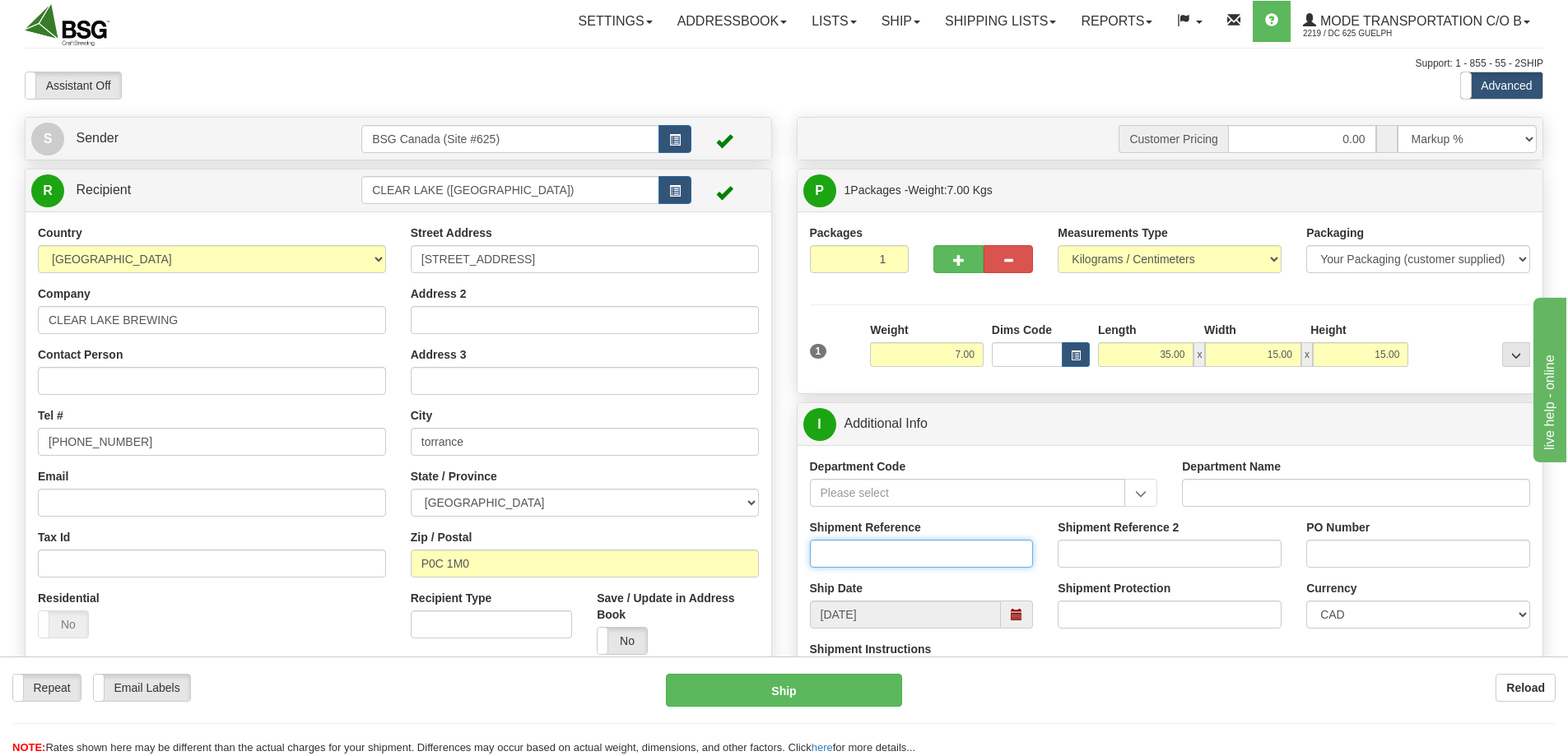
click at [917, 554] on input "Shipment Reference" at bounding box center [922, 554] width 224 height 28
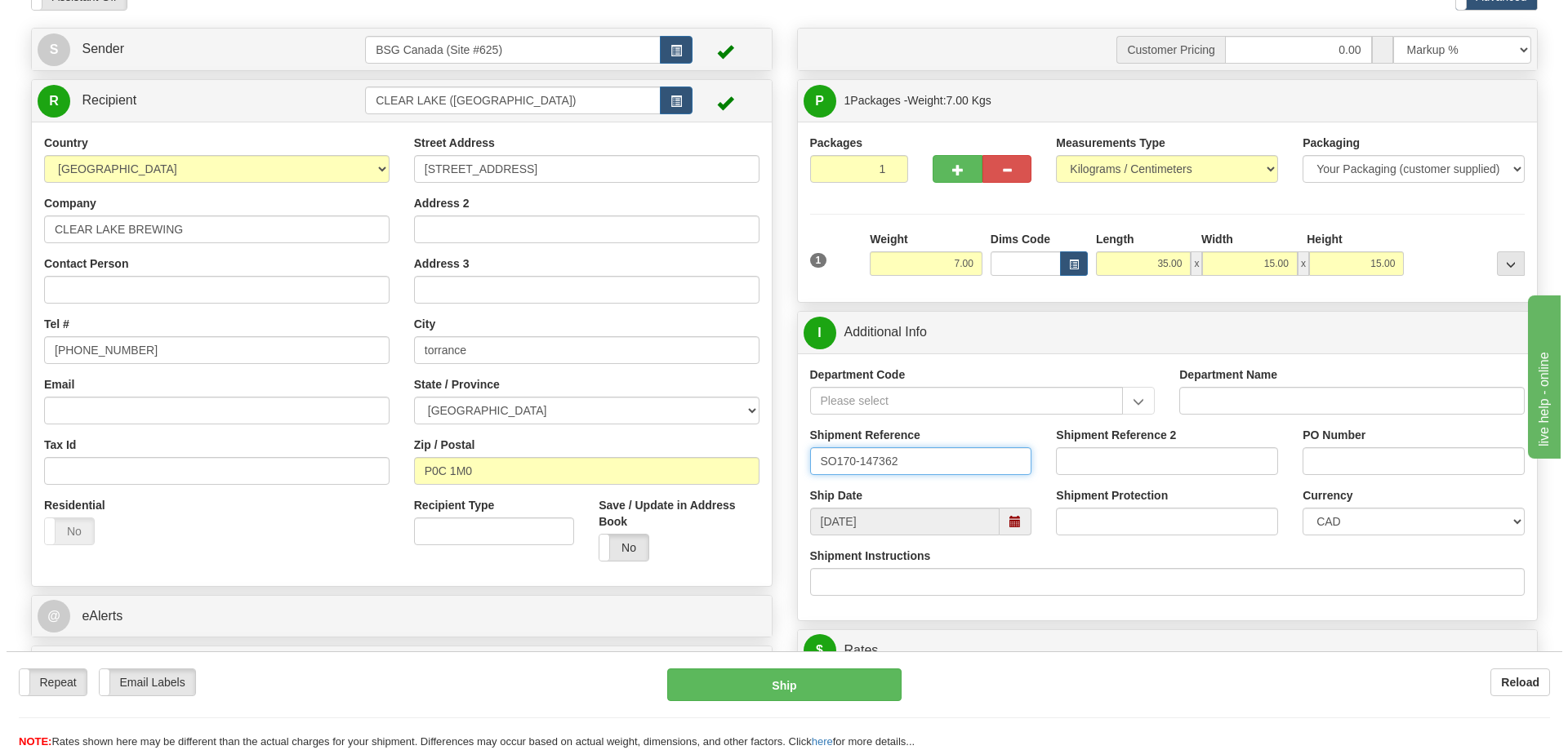
scroll to position [408, 0]
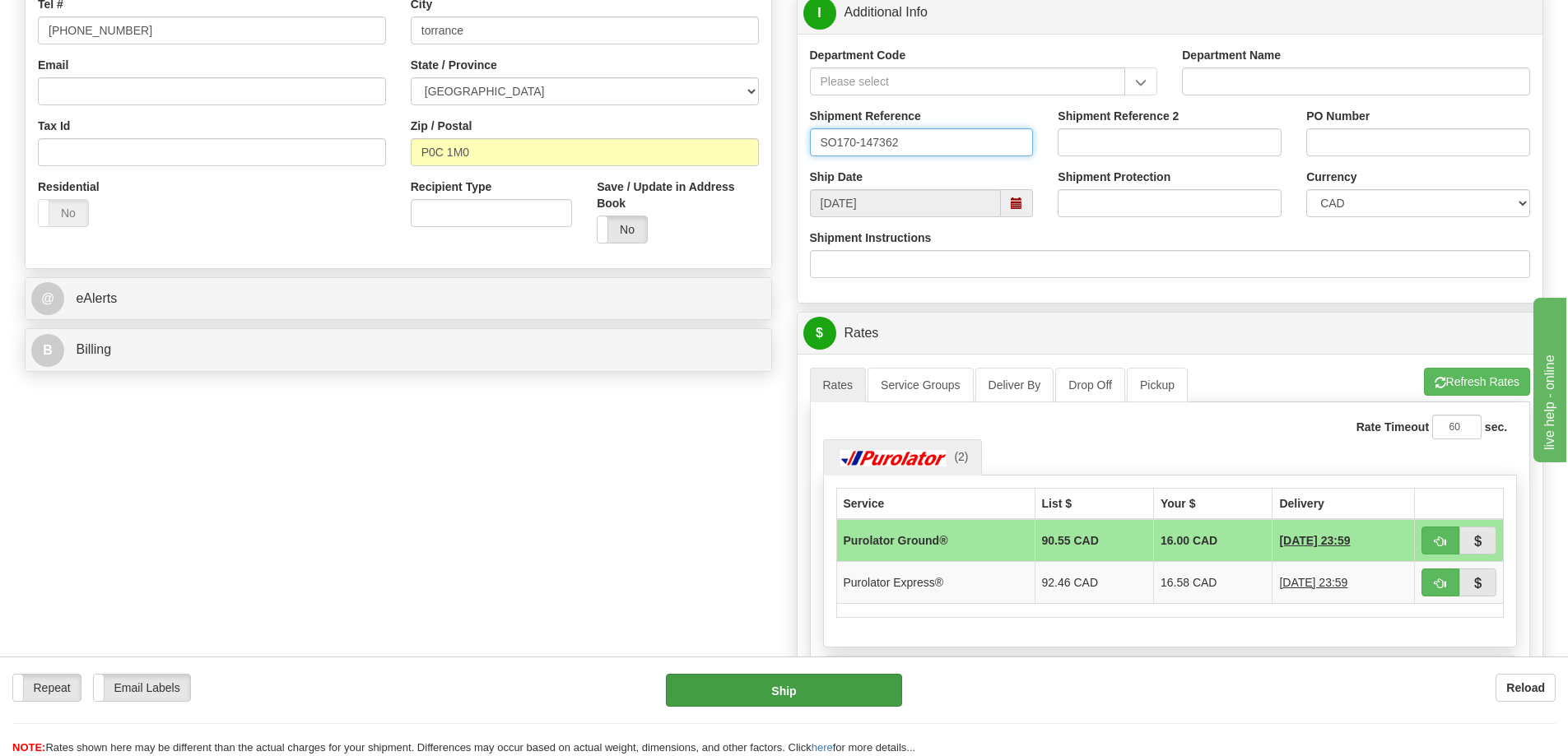
type input "SO170-147362"
click at [796, 699] on button "Ship" at bounding box center [784, 690] width 237 height 33
type input "260"
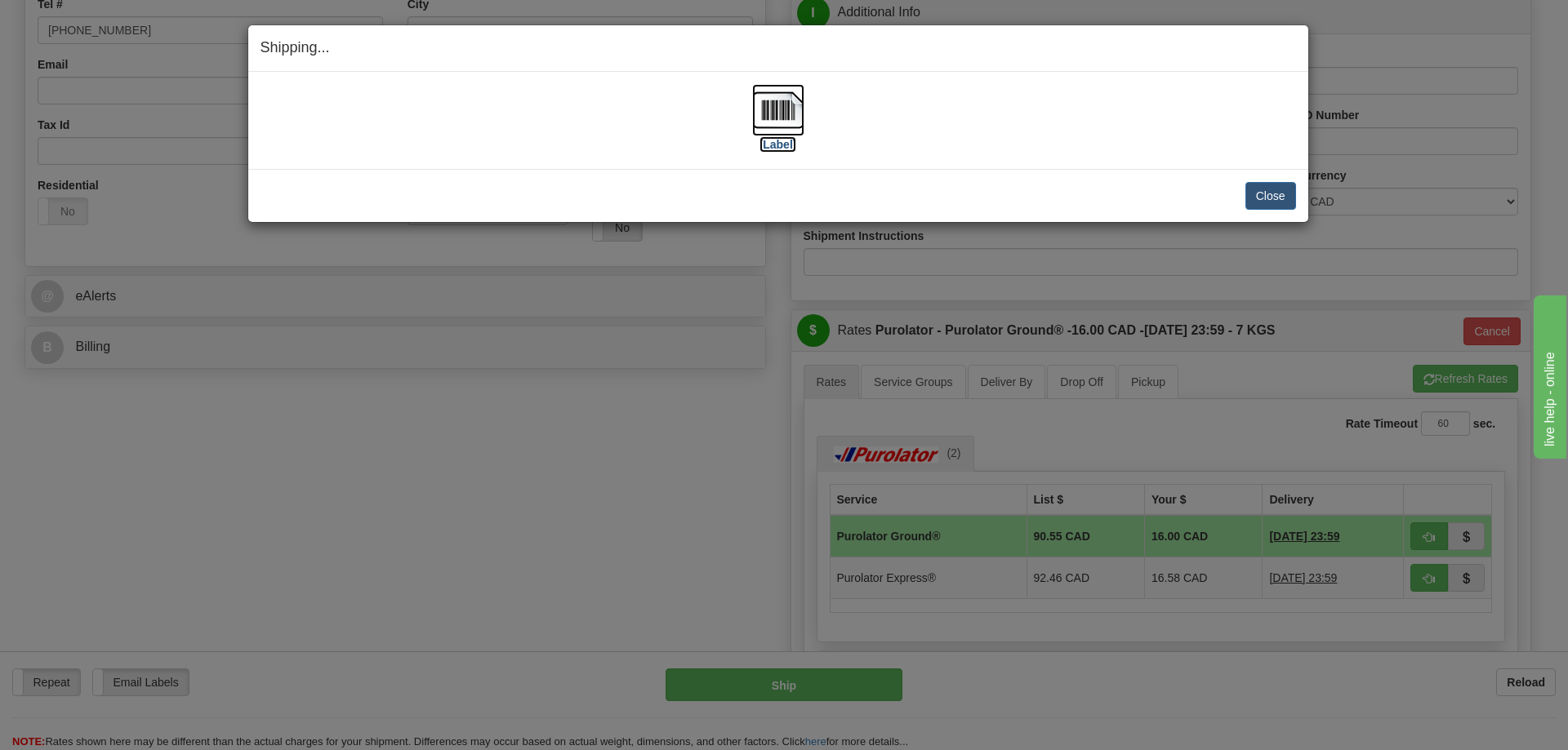
click at [771, 101] on img at bounding box center [778, 110] width 52 height 52
click at [1289, 203] on button "Close" at bounding box center [1270, 196] width 50 height 28
